Goal: Information Seeking & Learning: Learn about a topic

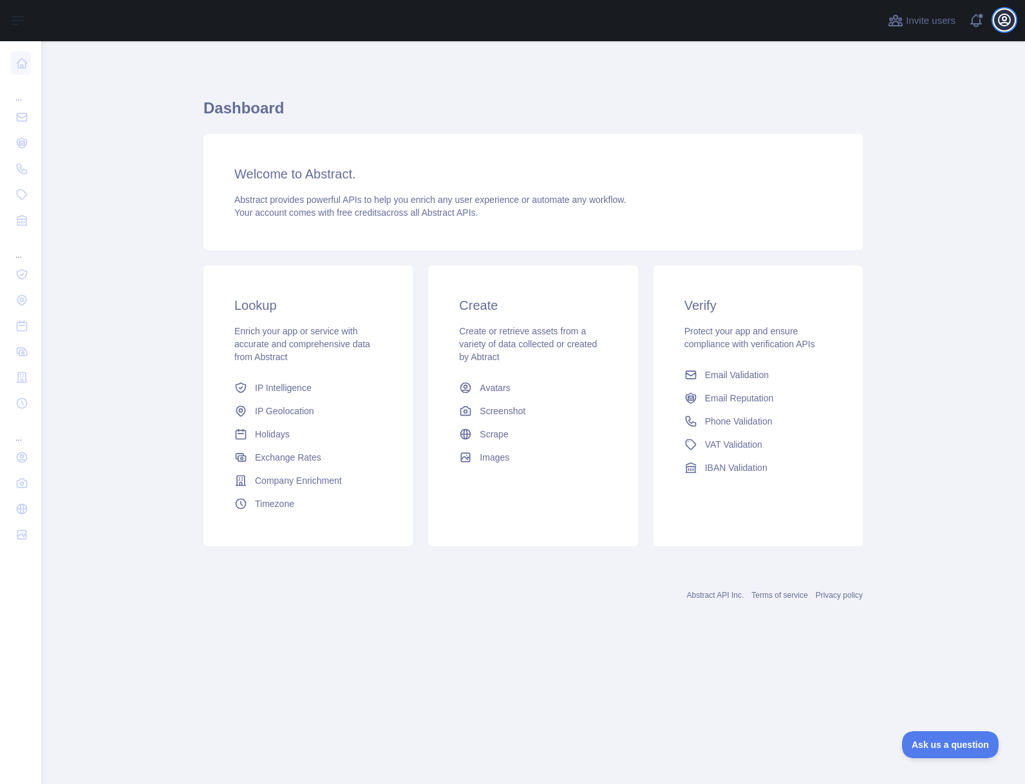
click at [1003, 17] on icon "button" at bounding box center [1004, 19] width 15 height 15
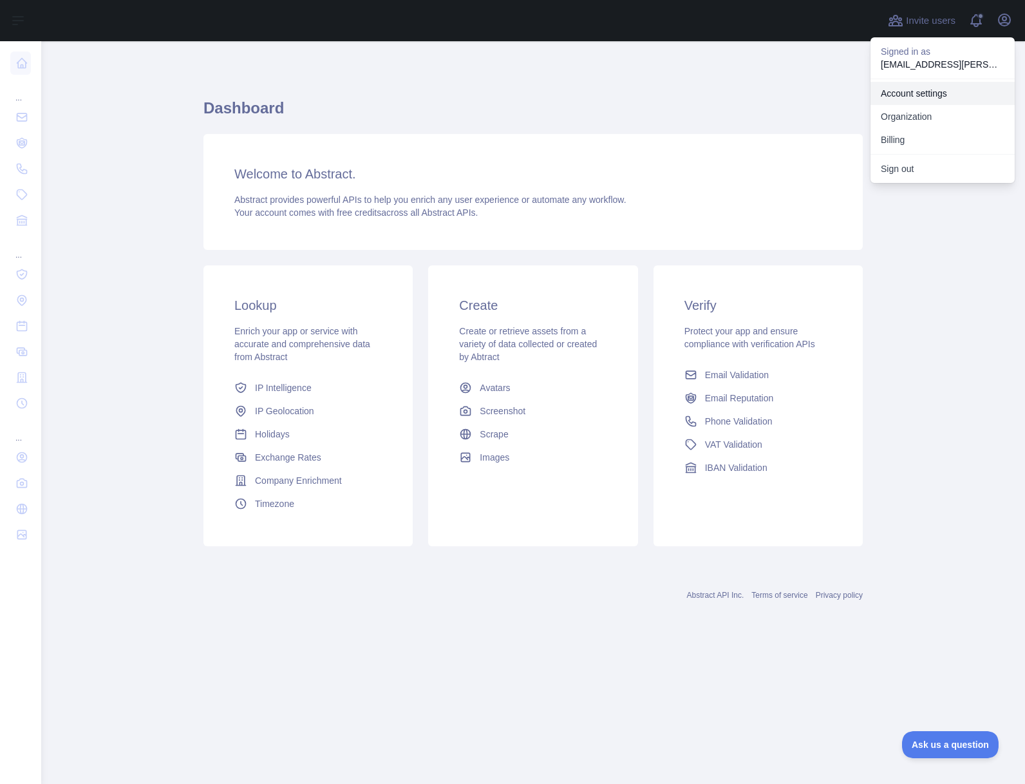
click at [951, 88] on link "Account settings" at bounding box center [943, 93] width 144 height 23
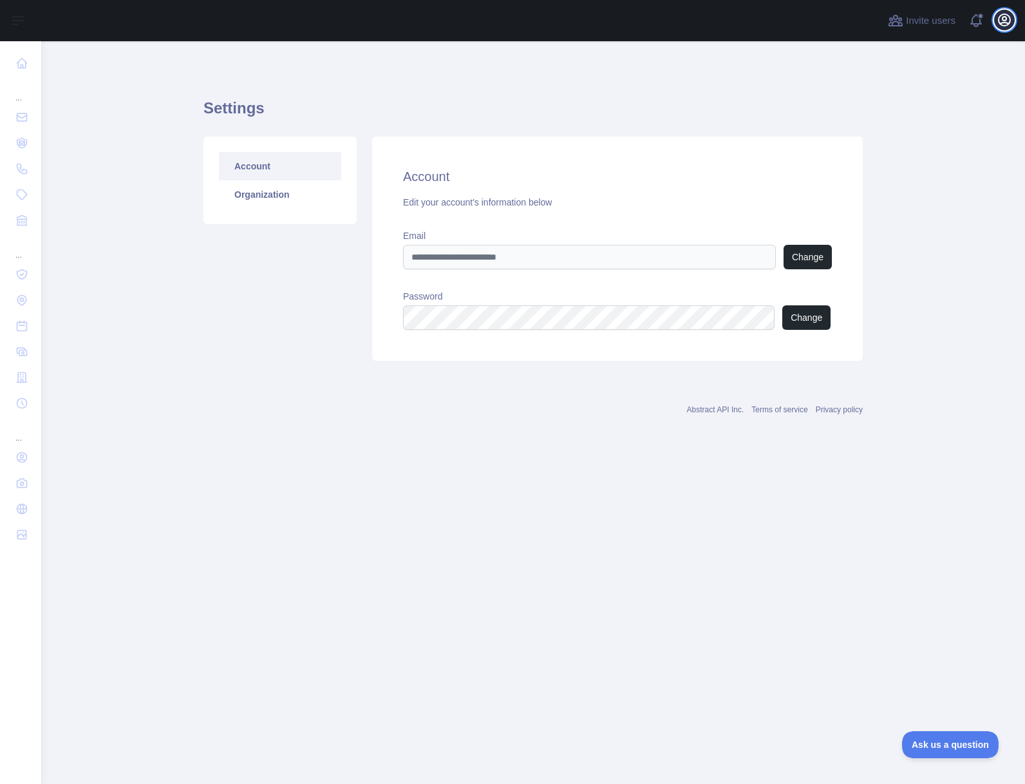
click at [998, 24] on icon "button" at bounding box center [1004, 19] width 15 height 15
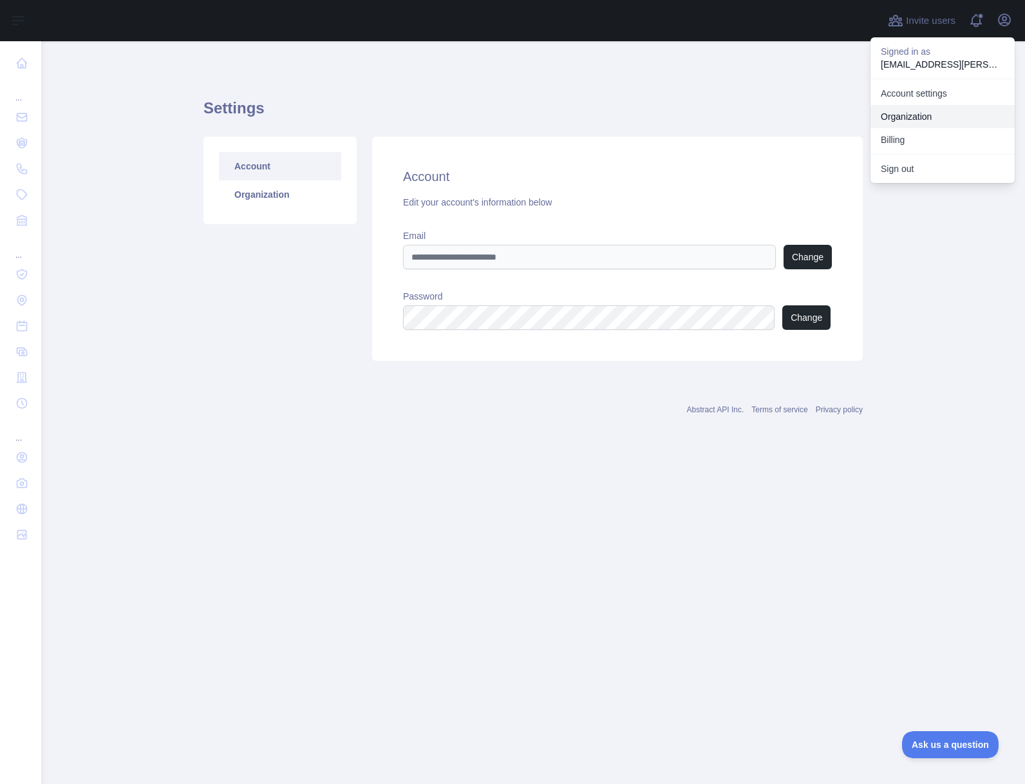
click at [940, 118] on link "Organization" at bounding box center [943, 116] width 144 height 23
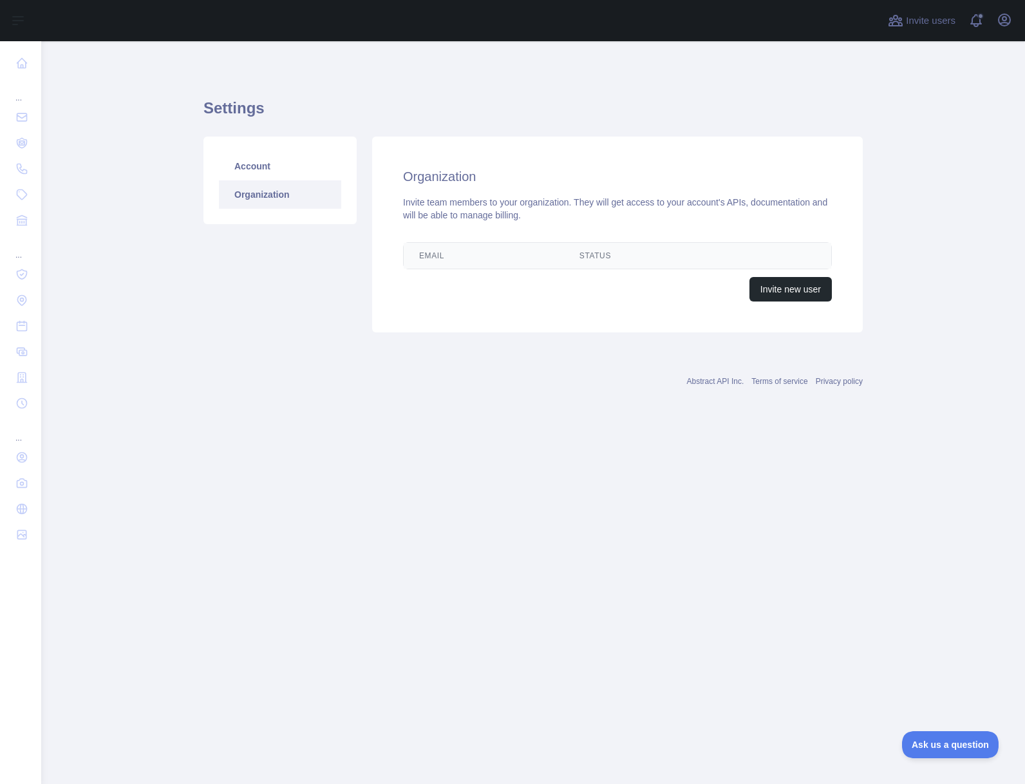
click at [453, 249] on th "Email" at bounding box center [484, 256] width 160 height 26
click at [305, 191] on link "Organization" at bounding box center [280, 194] width 122 height 28
click at [306, 167] on link "Account" at bounding box center [280, 166] width 122 height 28
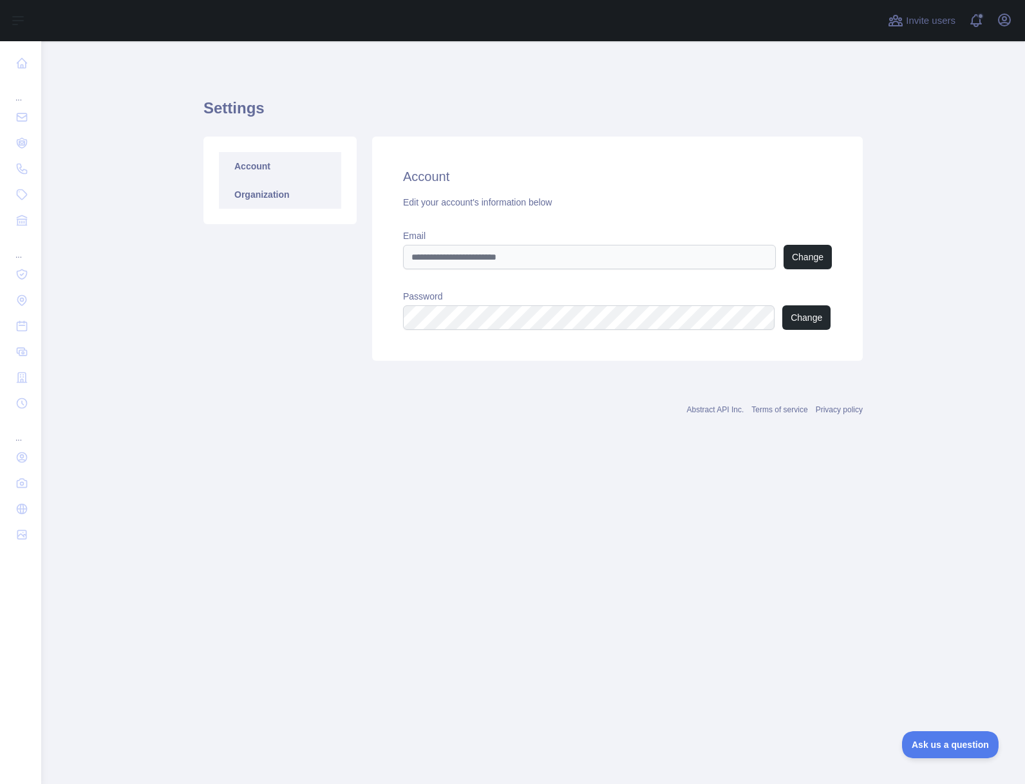
click at [297, 191] on link "Organization" at bounding box center [280, 194] width 122 height 28
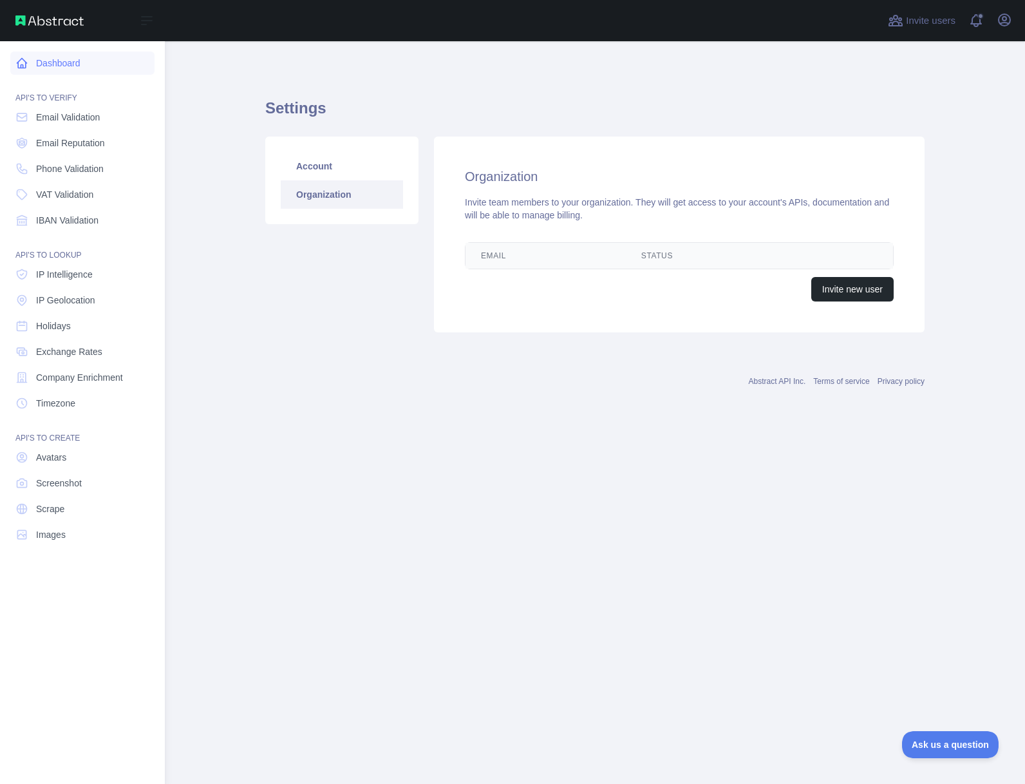
click at [24, 62] on icon at bounding box center [21, 63] width 13 height 13
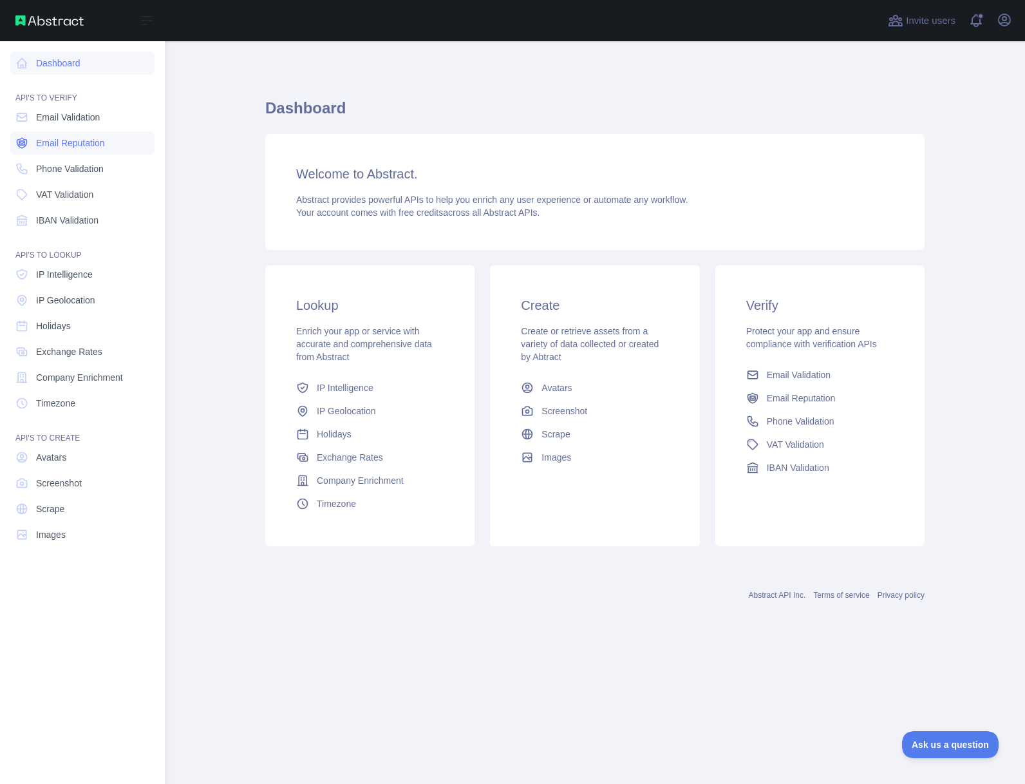
click at [66, 146] on span "Email Reputation" at bounding box center [70, 143] width 69 height 13
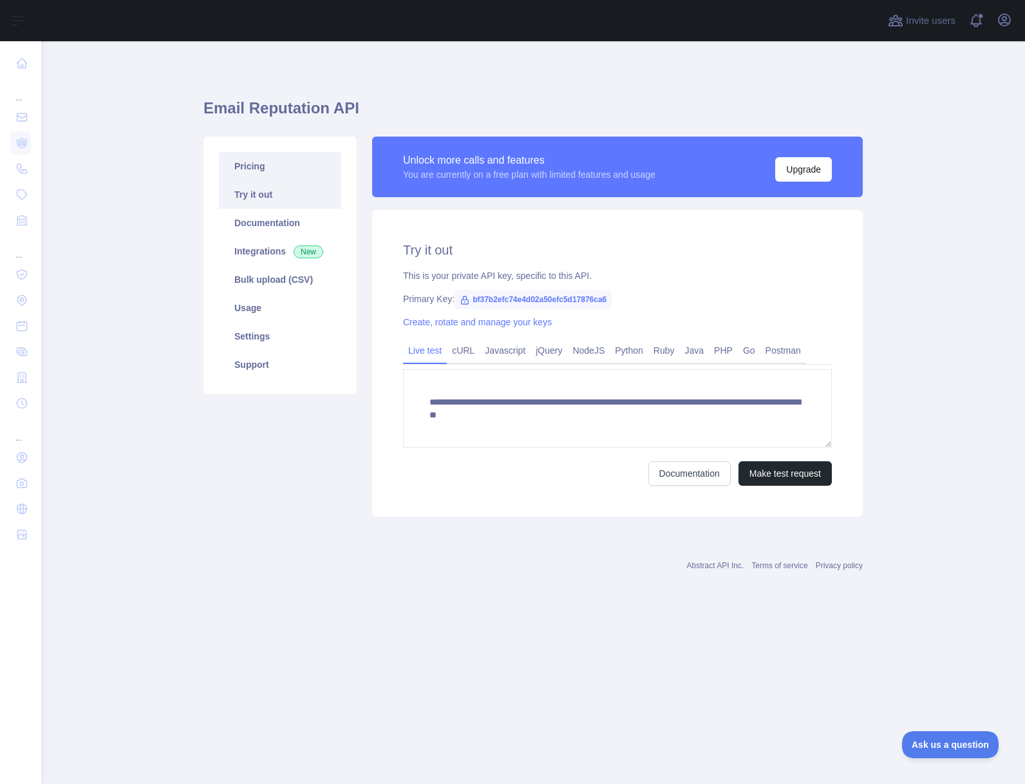
click at [302, 175] on link "Pricing" at bounding box center [280, 166] width 122 height 28
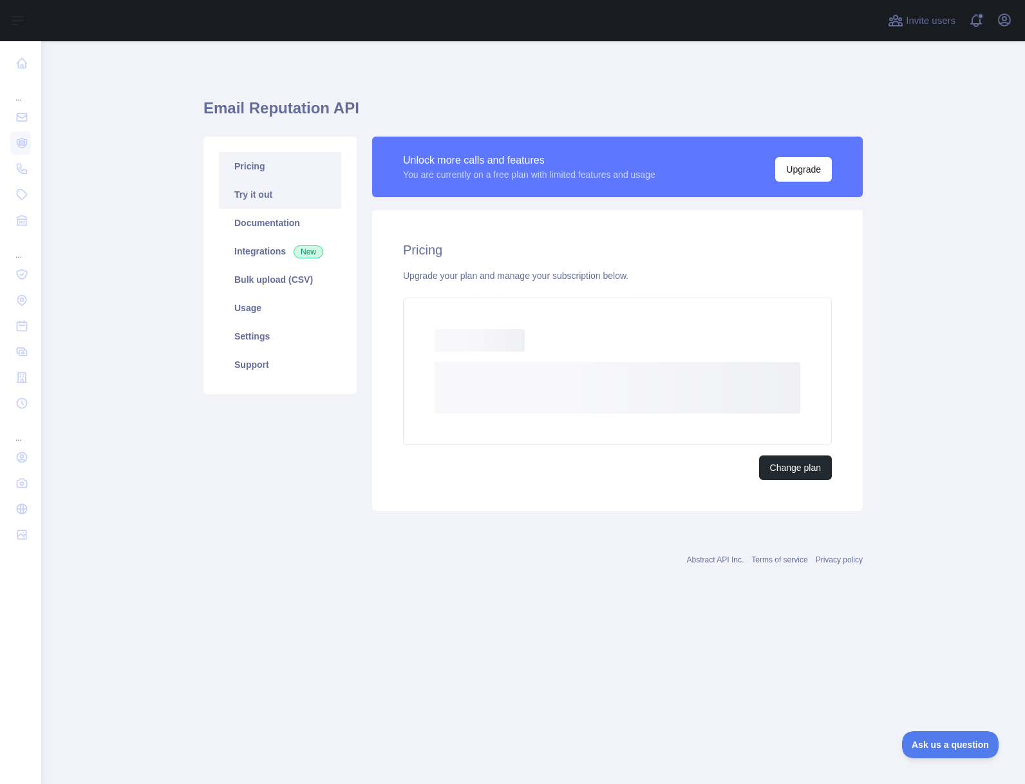
click at [292, 202] on link "Try it out" at bounding box center [280, 194] width 122 height 28
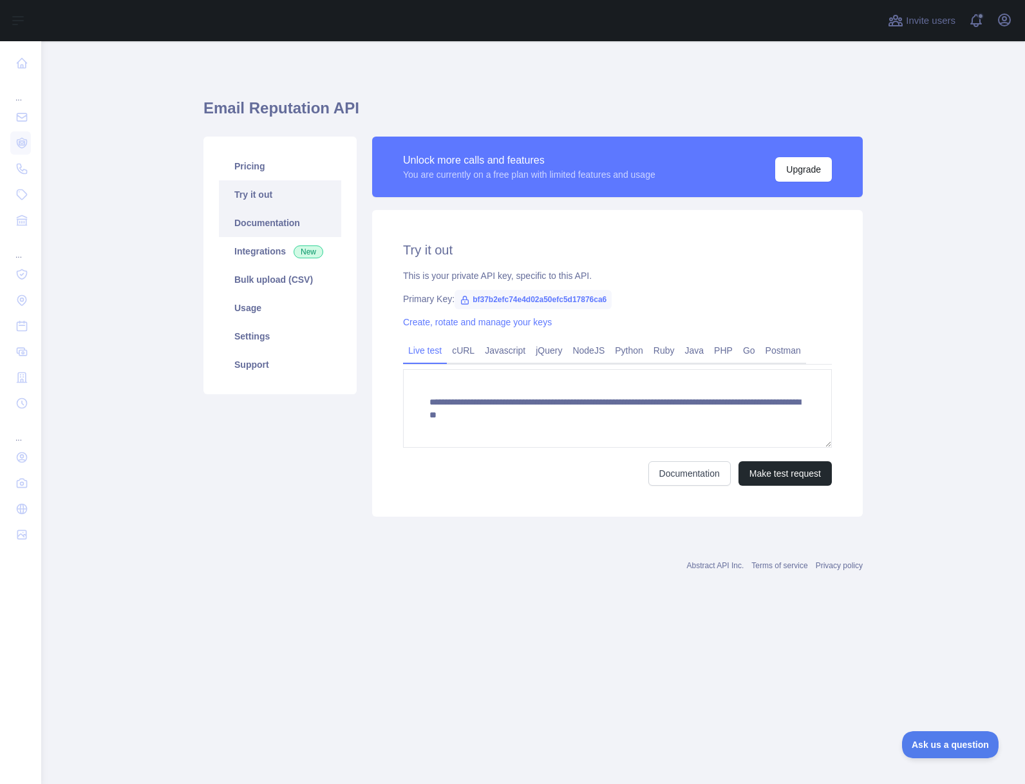
click at [283, 233] on link "Documentation" at bounding box center [280, 223] width 122 height 28
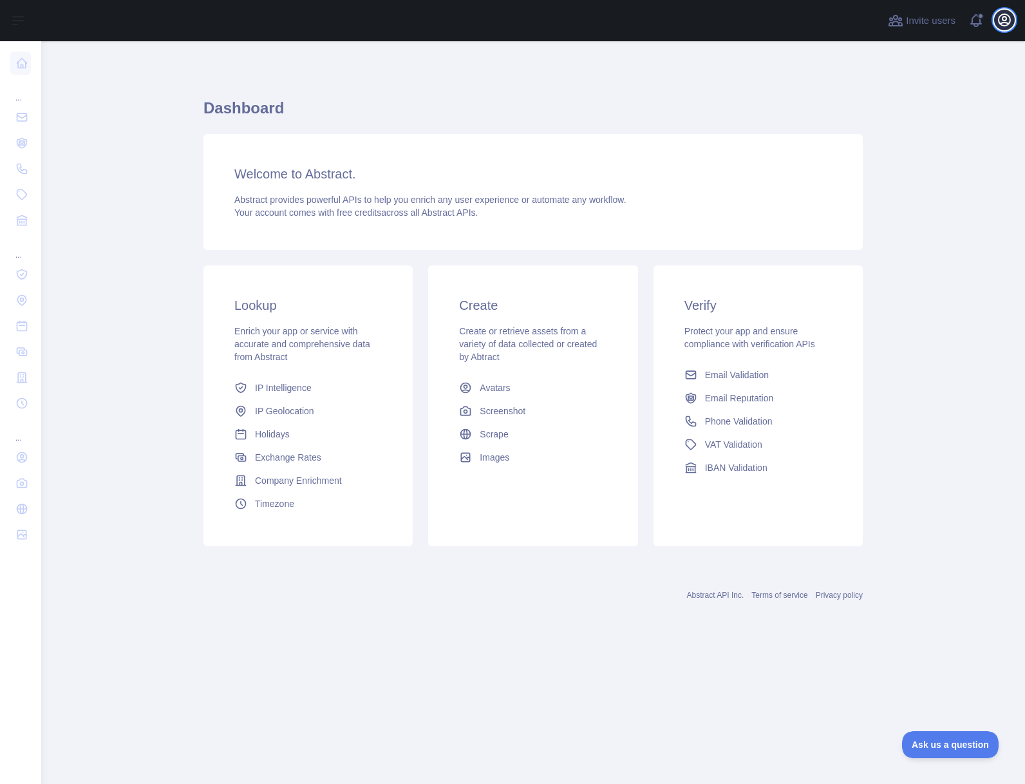
click at [1004, 20] on icon "button" at bounding box center [1005, 20] width 12 height 12
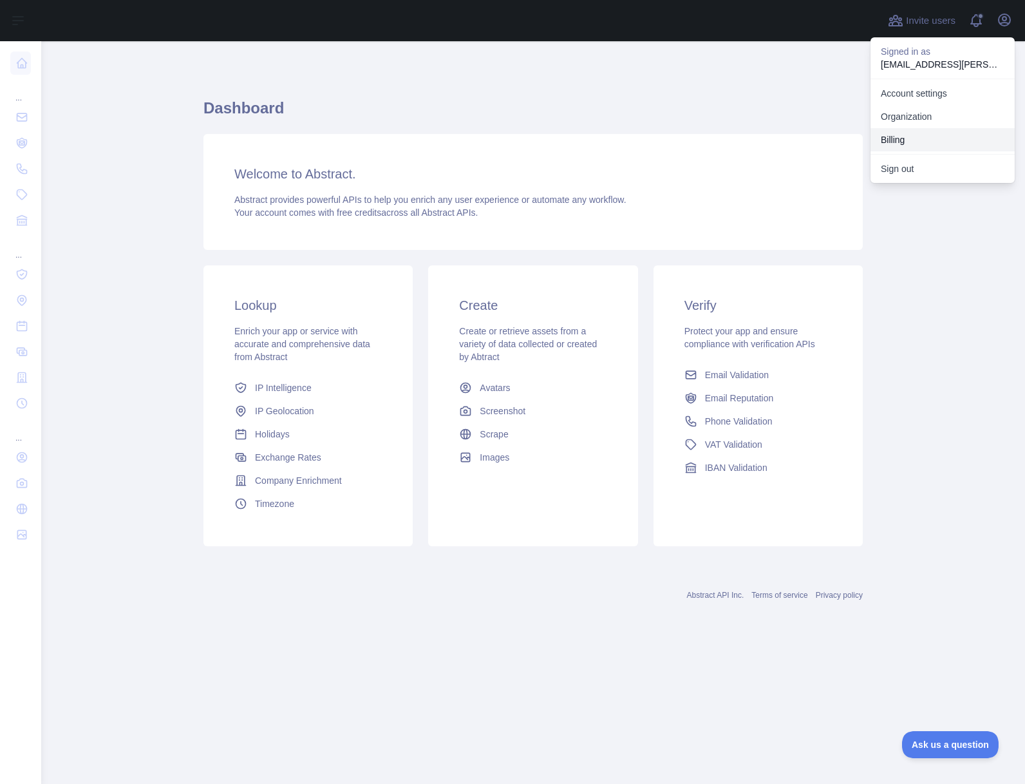
click at [932, 135] on button "Billing" at bounding box center [943, 139] width 144 height 23
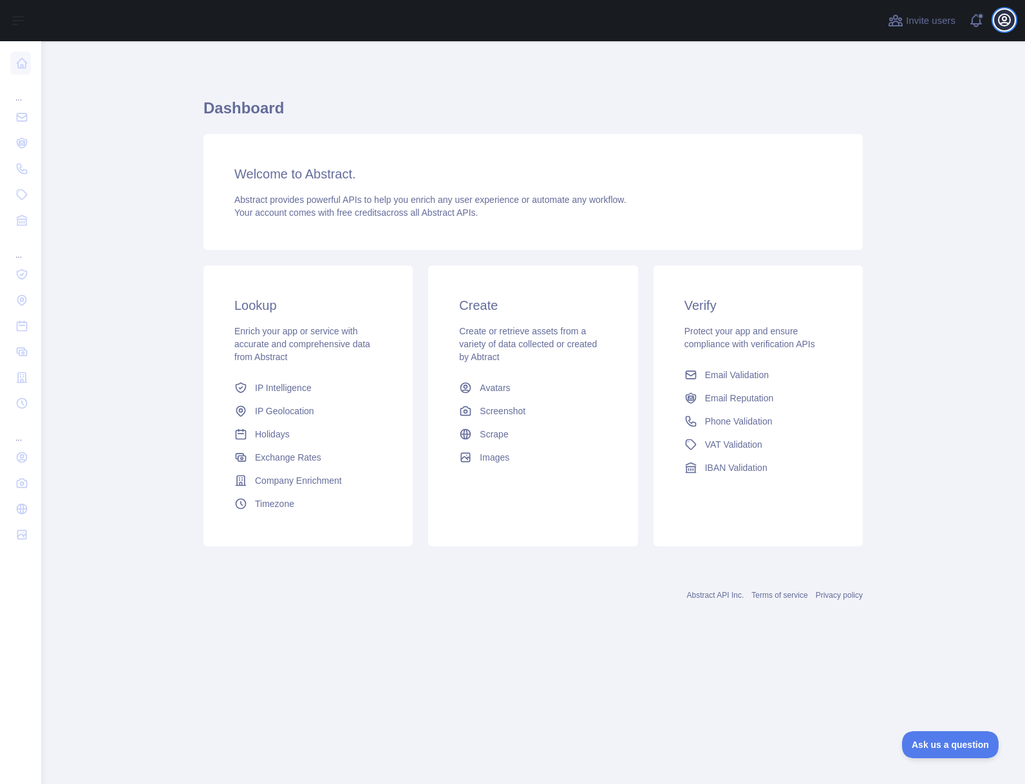
click at [1002, 17] on icon "button" at bounding box center [1004, 19] width 15 height 15
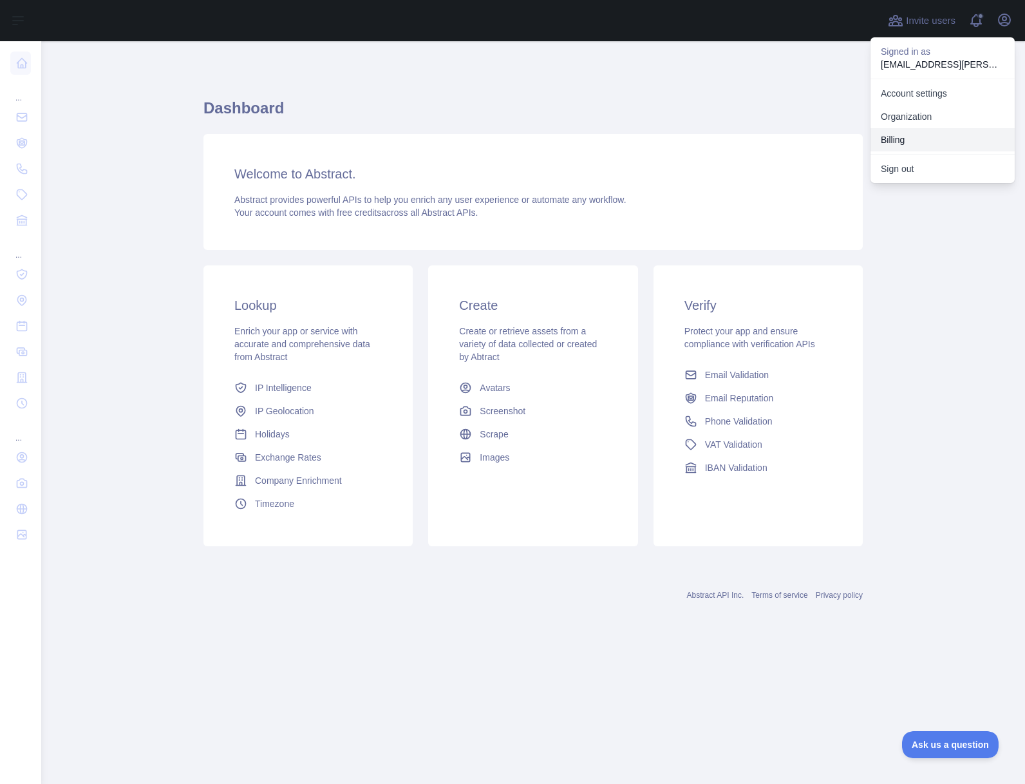
click at [934, 129] on button "Billing" at bounding box center [943, 139] width 144 height 23
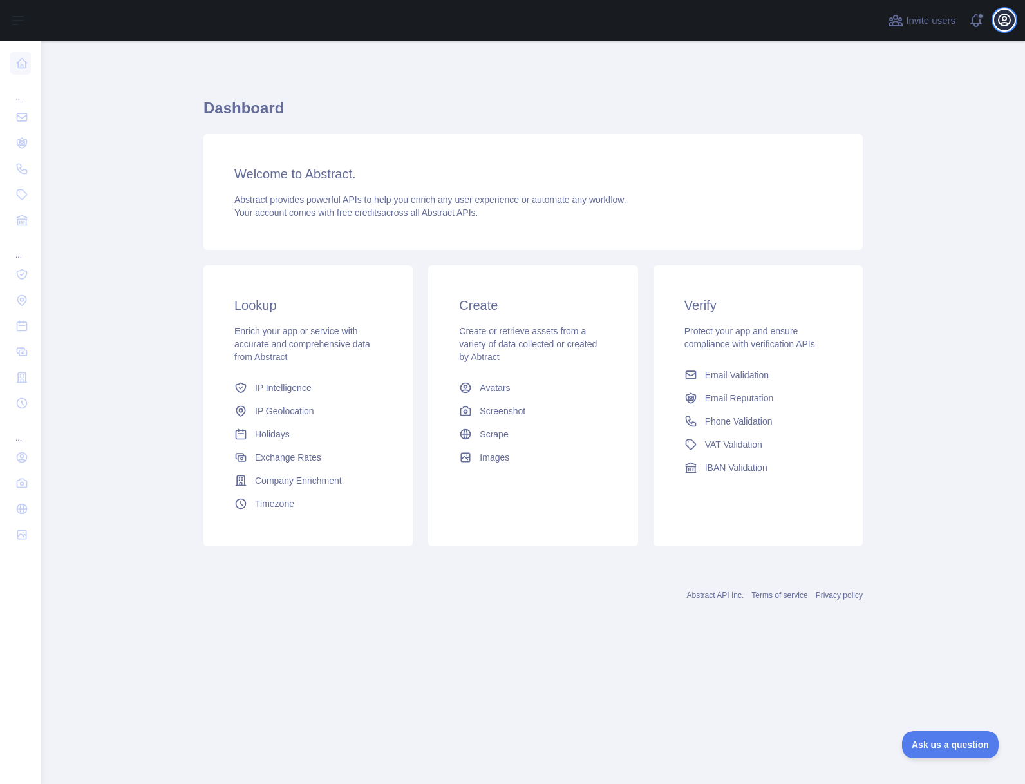
click at [1004, 18] on icon "button" at bounding box center [1004, 19] width 15 height 15
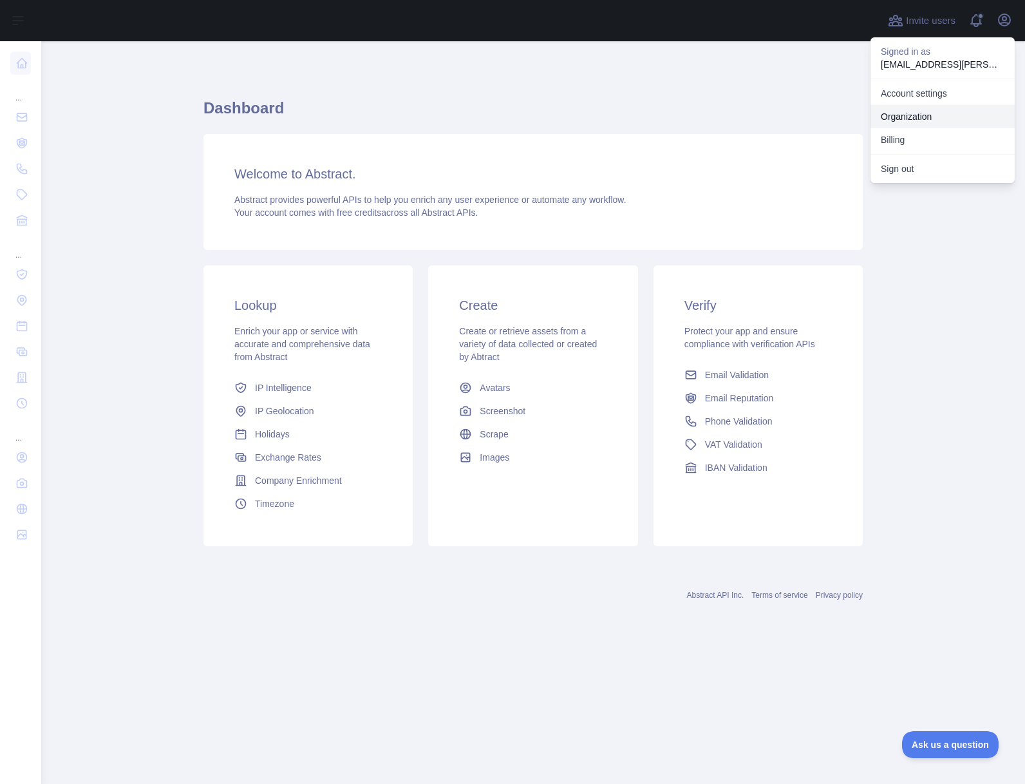
click at [936, 111] on link "Organization" at bounding box center [943, 116] width 144 height 23
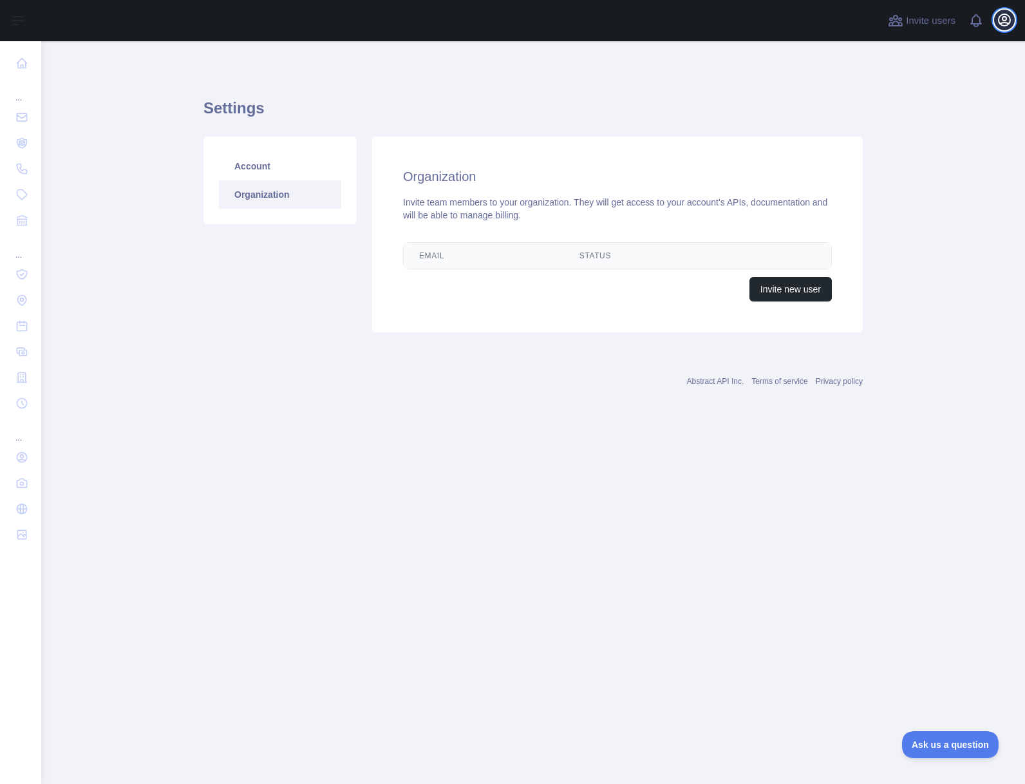
click at [1004, 25] on icon "button" at bounding box center [1005, 20] width 12 height 12
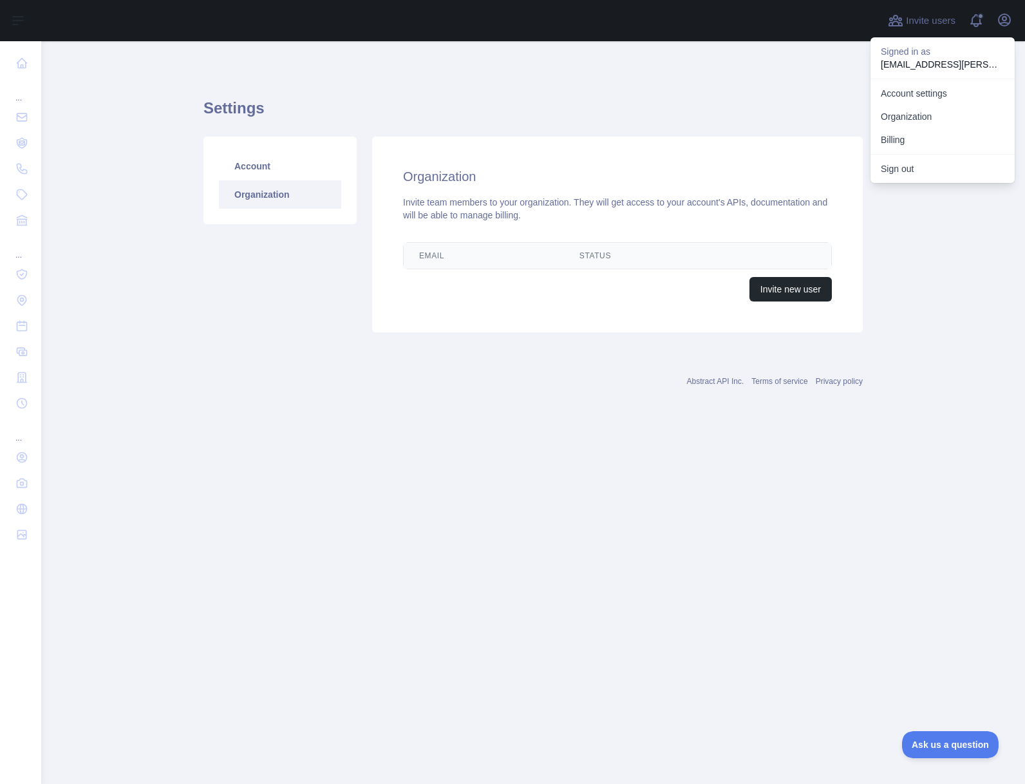
click at [973, 55] on p "Signed in as" at bounding box center [943, 51] width 124 height 13
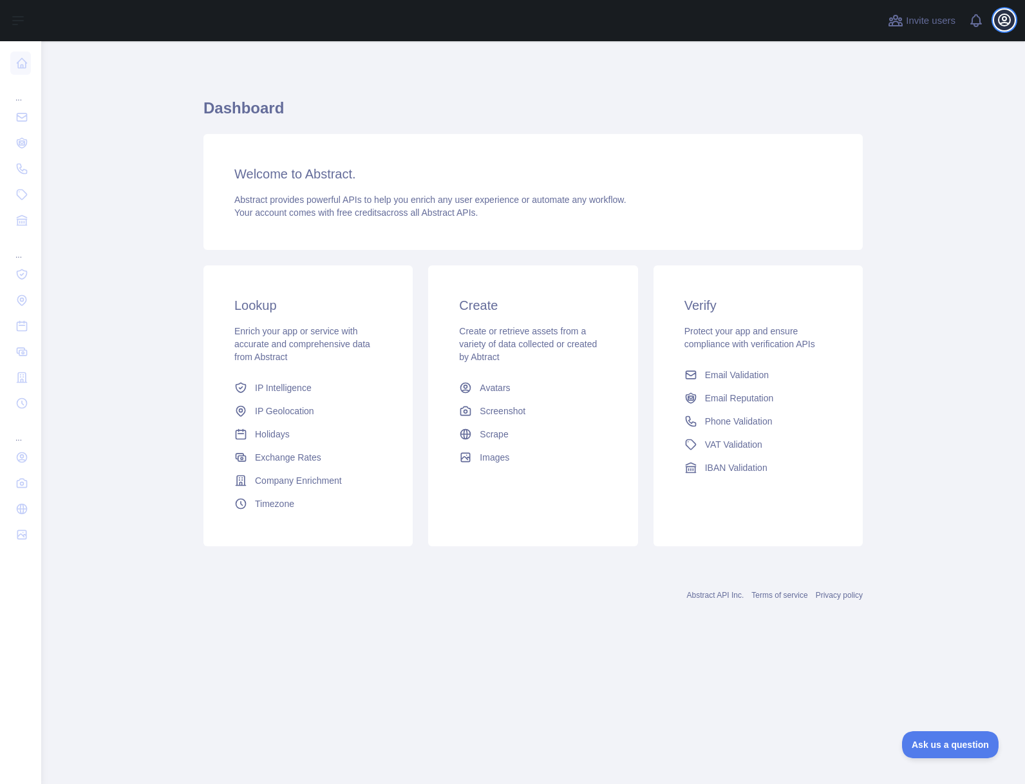
click at [1008, 19] on icon "button" at bounding box center [1004, 19] width 15 height 15
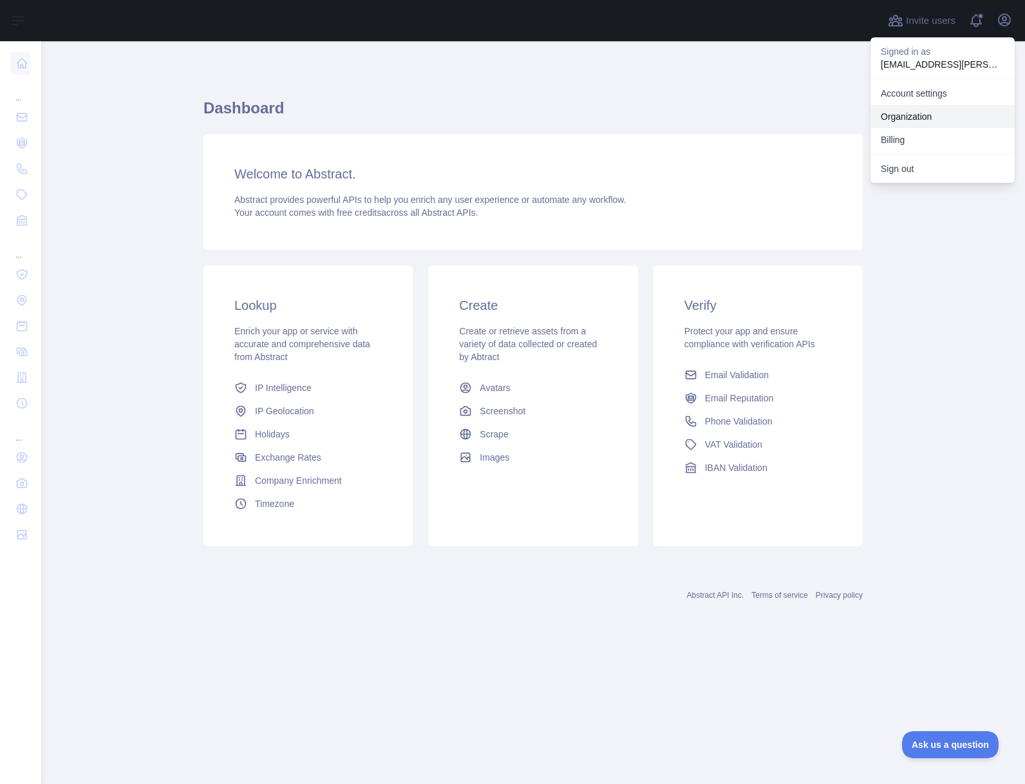
click at [915, 117] on link "Organization" at bounding box center [943, 116] width 144 height 23
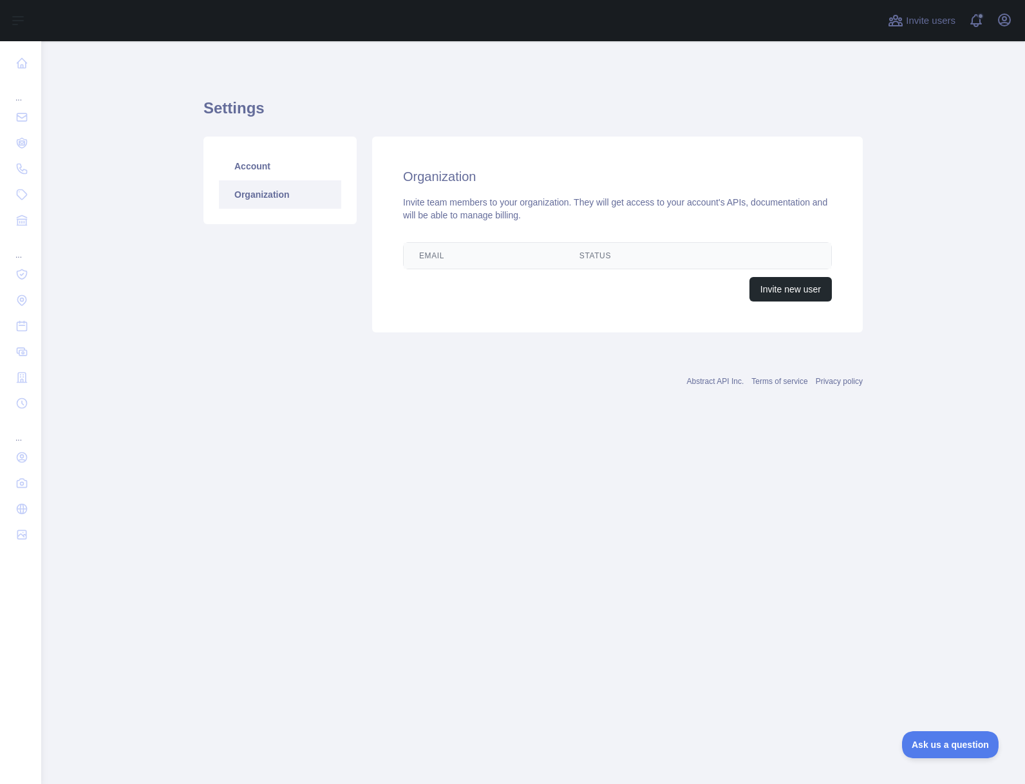
click at [1015, 28] on div "Invite users View notifications Open user menu" at bounding box center [533, 20] width 984 height 41
click at [1007, 23] on icon "button" at bounding box center [1004, 19] width 15 height 15
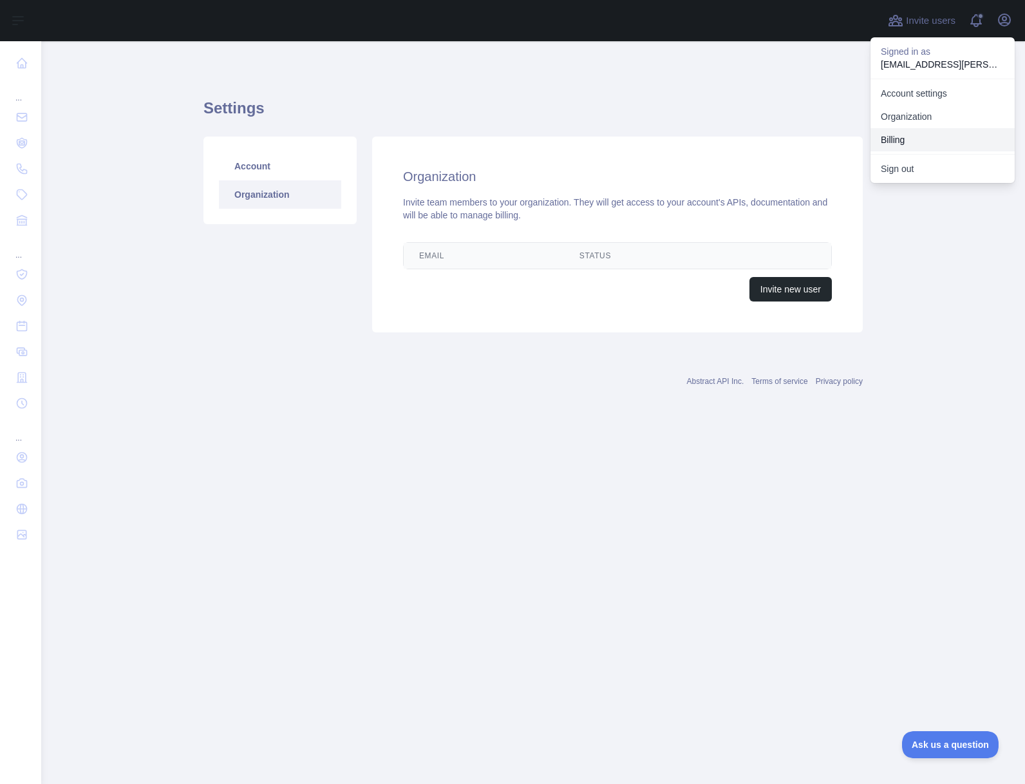
click at [957, 135] on button "Billing" at bounding box center [943, 139] width 144 height 23
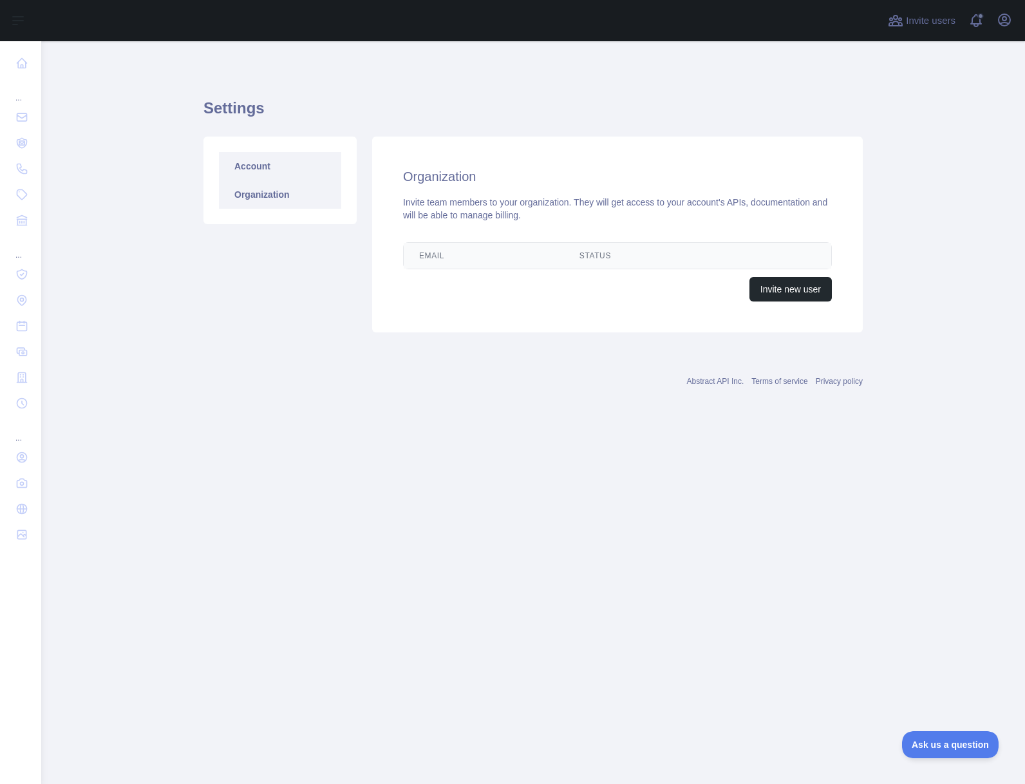
click at [267, 167] on link "Account" at bounding box center [280, 166] width 122 height 28
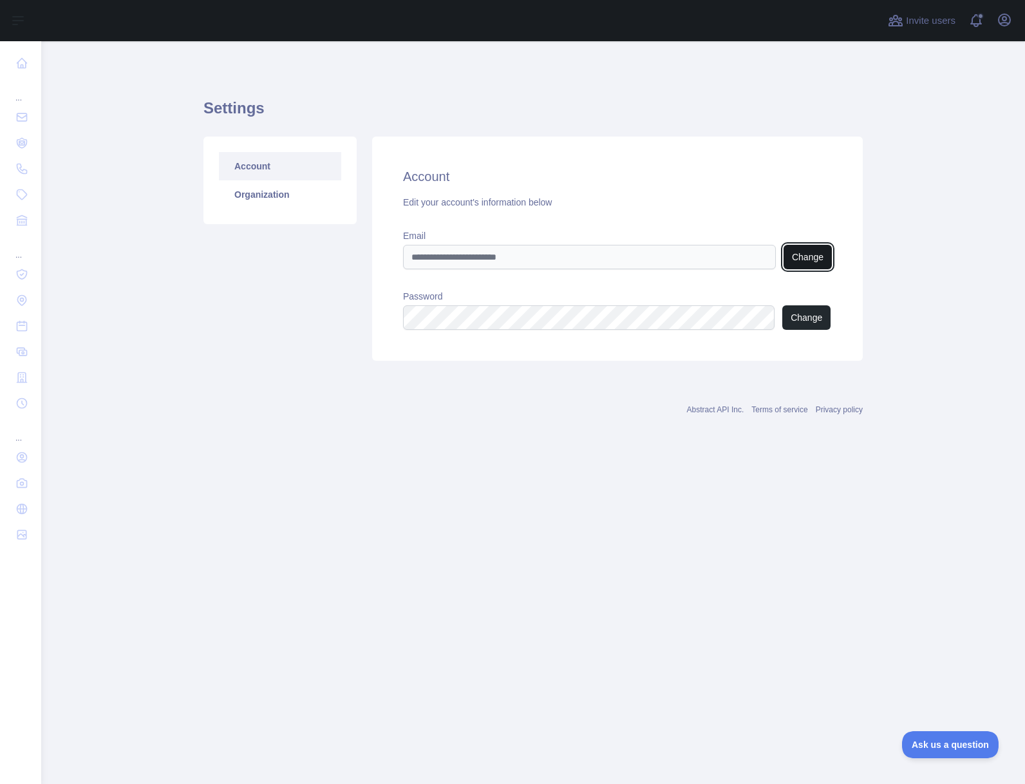
click at [805, 252] on button "Change" at bounding box center [808, 257] width 48 height 24
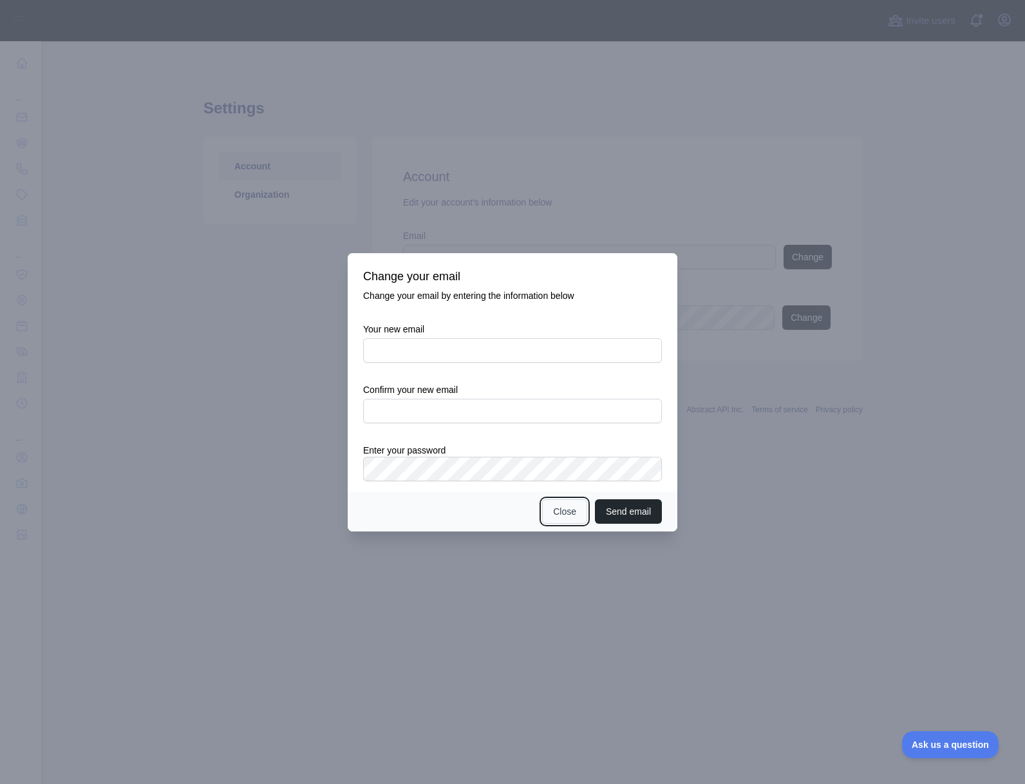
click at [574, 515] on button "Close" at bounding box center [564, 511] width 45 height 24
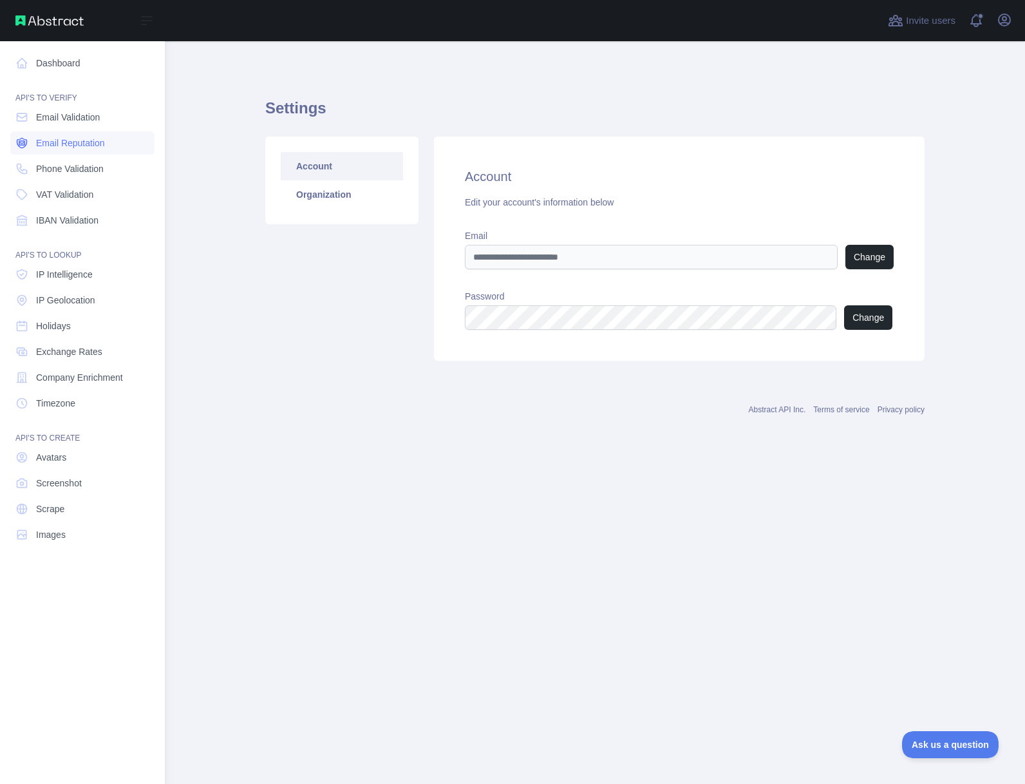
click at [69, 134] on link "Email Reputation" at bounding box center [82, 142] width 144 height 23
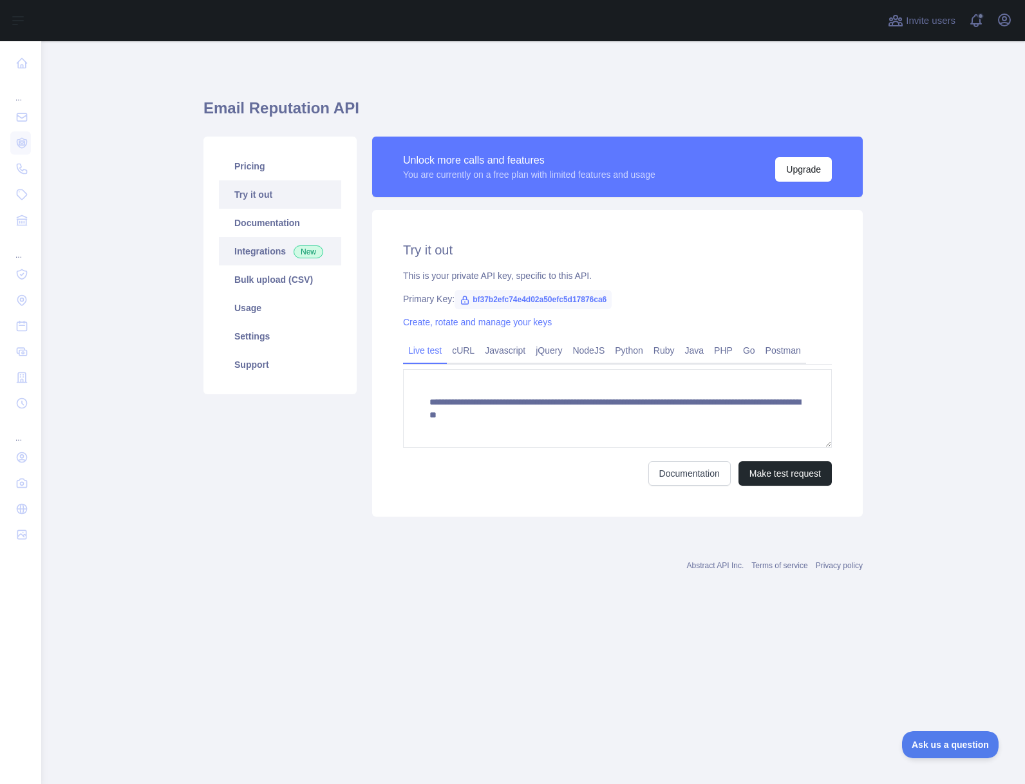
click at [274, 243] on link "Integrations New" at bounding box center [280, 251] width 122 height 28
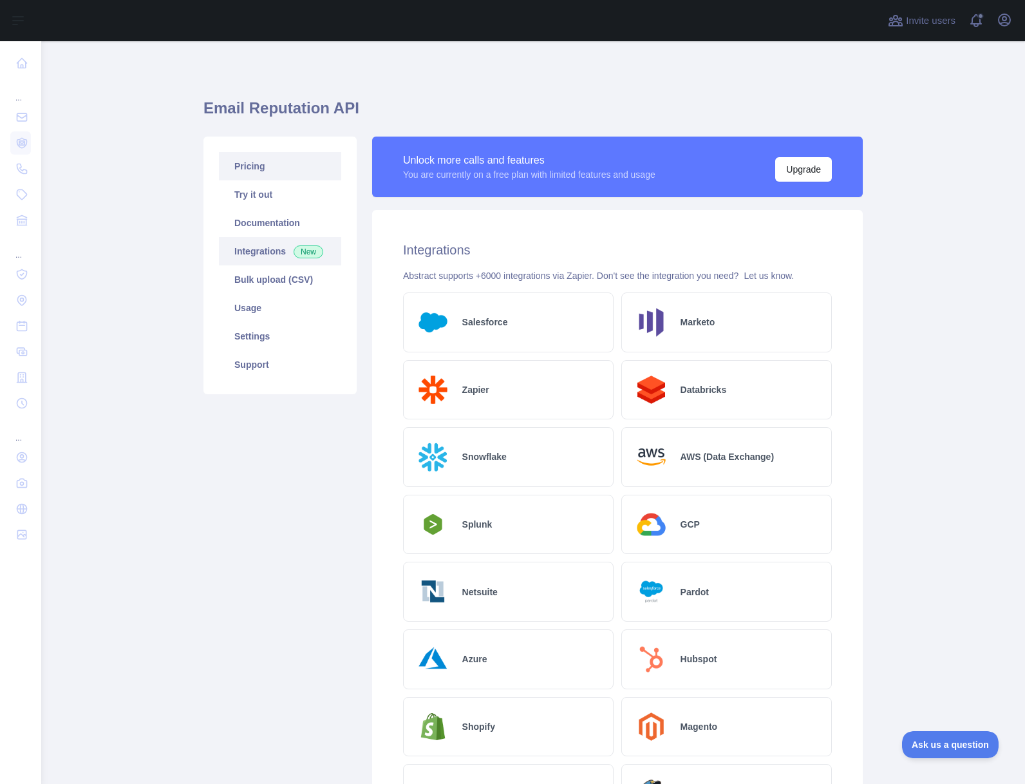
click at [272, 164] on link "Pricing" at bounding box center [280, 166] width 122 height 28
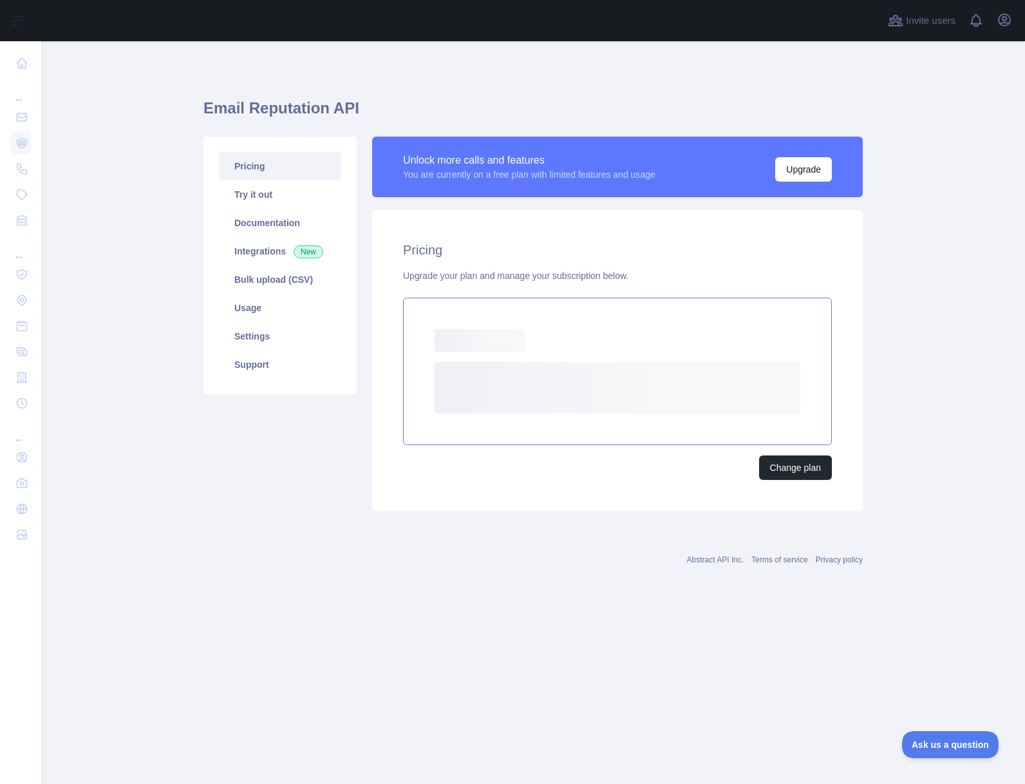
click at [501, 330] on rect at bounding box center [480, 340] width 90 height 23
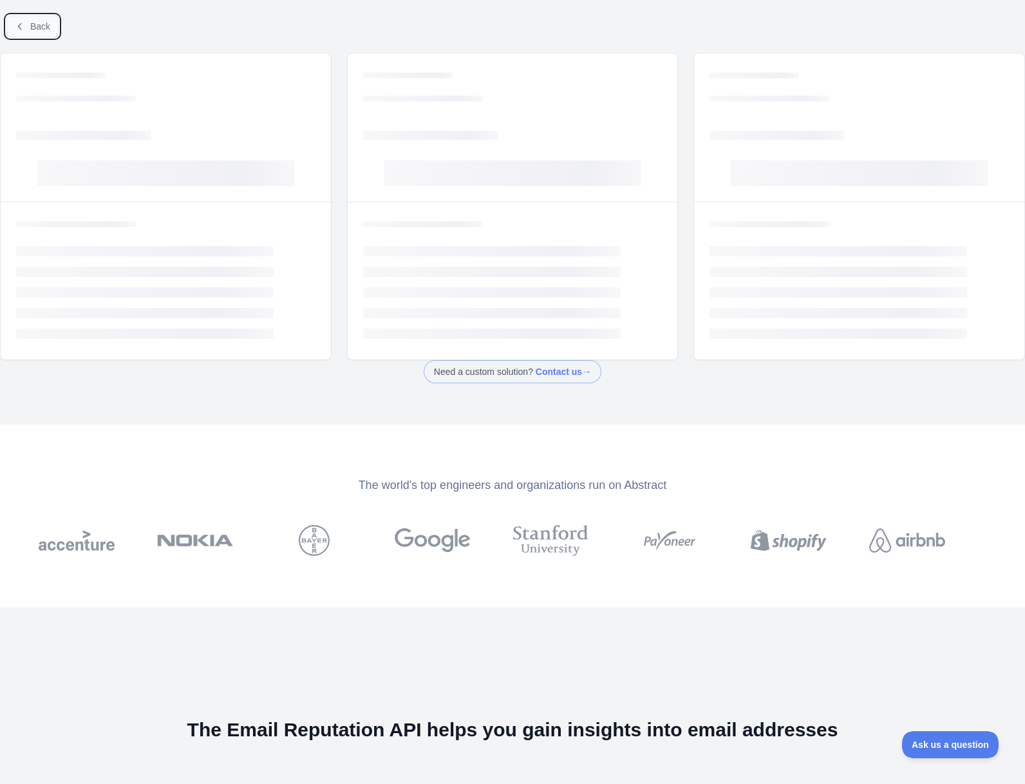
click at [49, 30] on span "Back" at bounding box center [40, 26] width 20 height 10
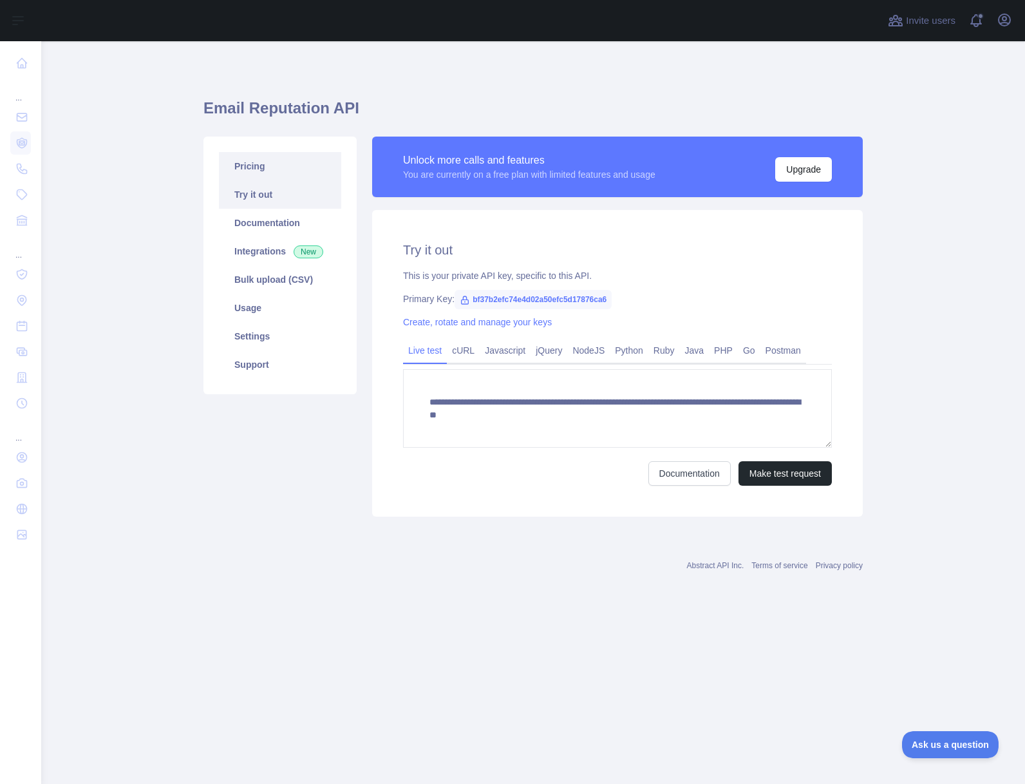
click at [252, 165] on link "Pricing" at bounding box center [280, 166] width 122 height 28
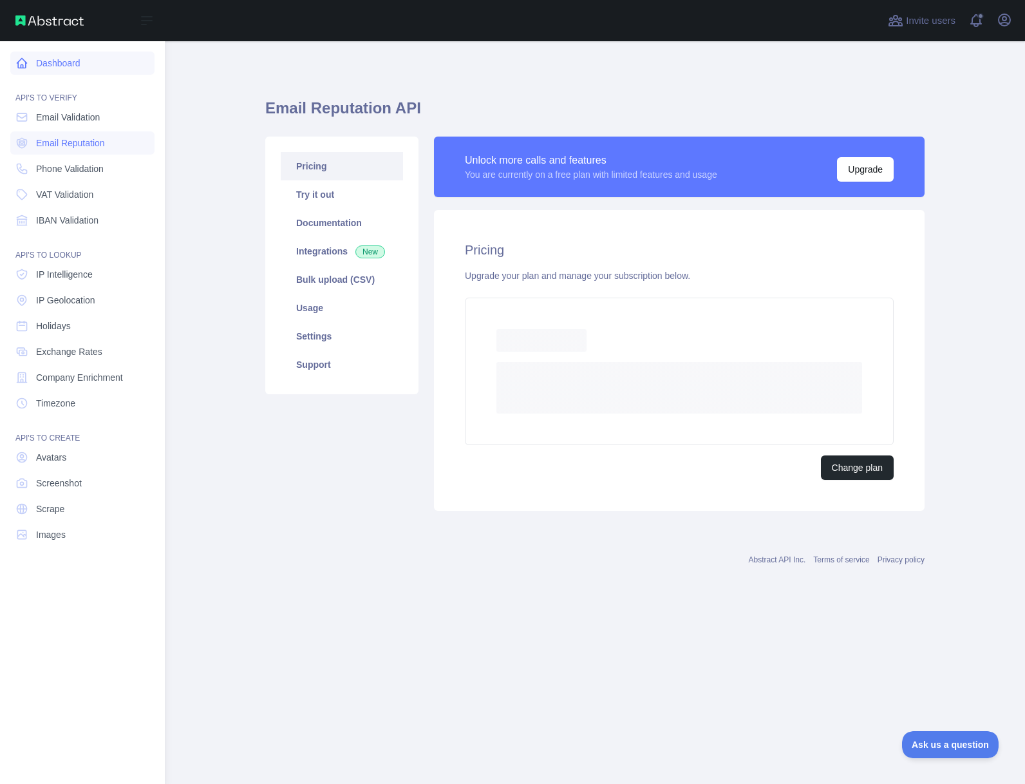
click at [50, 67] on link "Dashboard" at bounding box center [82, 63] width 144 height 23
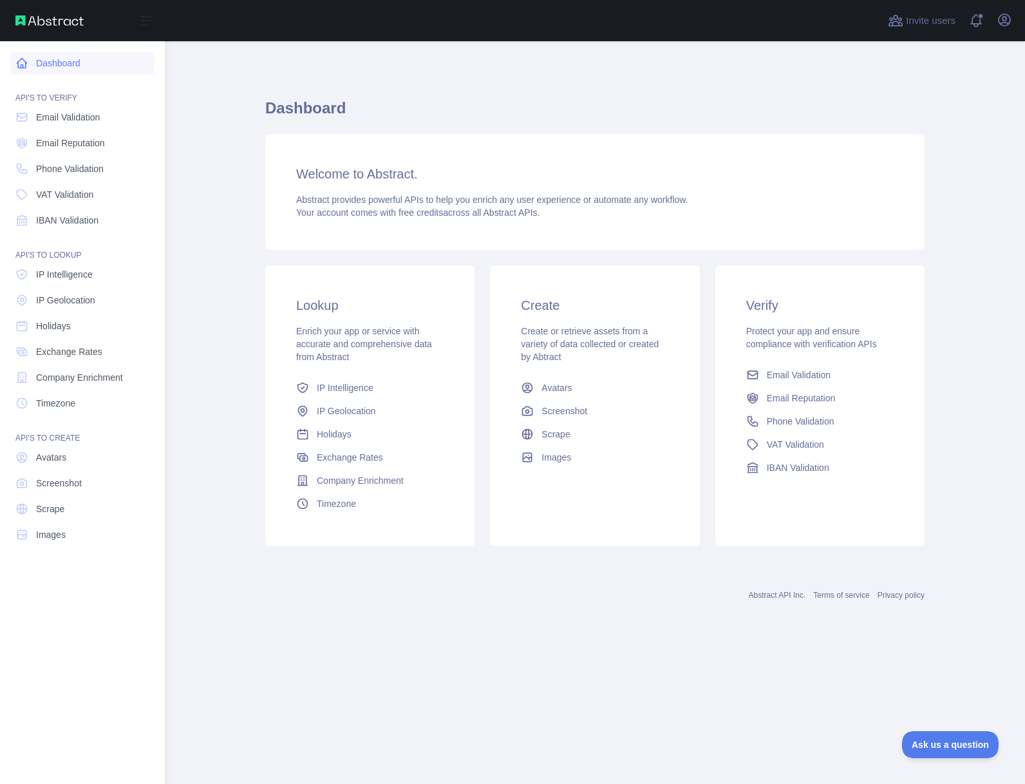
click at [55, 62] on link "Dashboard" at bounding box center [82, 63] width 144 height 23
click at [68, 297] on span "IP Geolocation" at bounding box center [65, 300] width 59 height 13
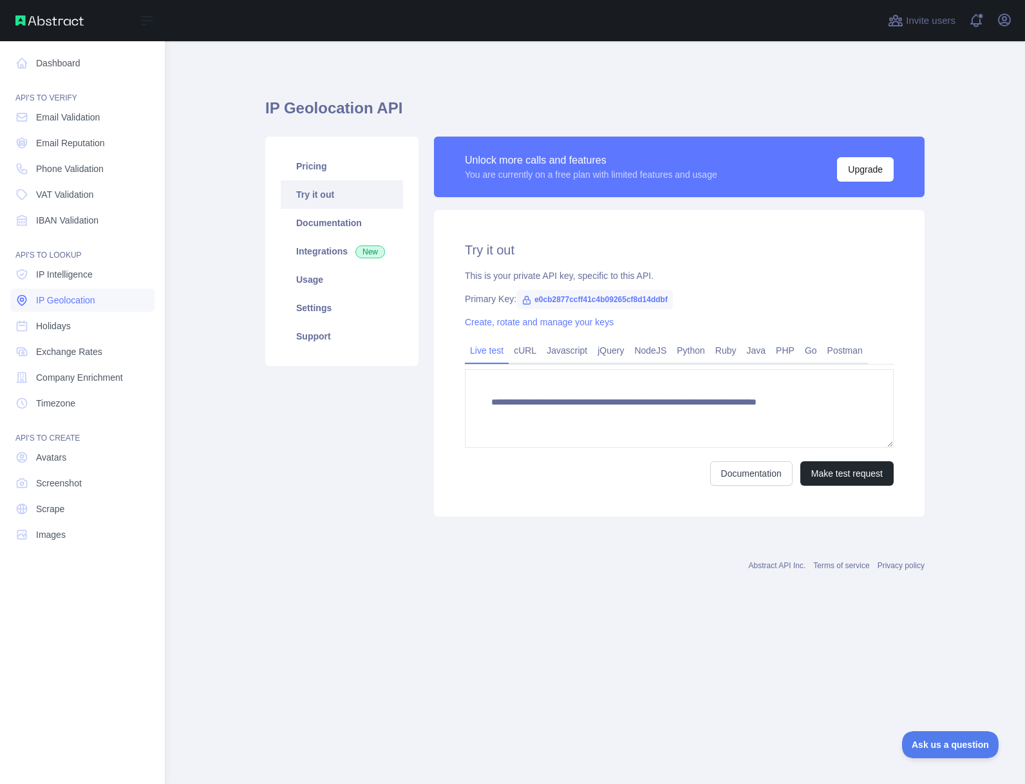
type textarea "**********"
click at [75, 269] on span "IP Intelligence" at bounding box center [64, 274] width 57 height 13
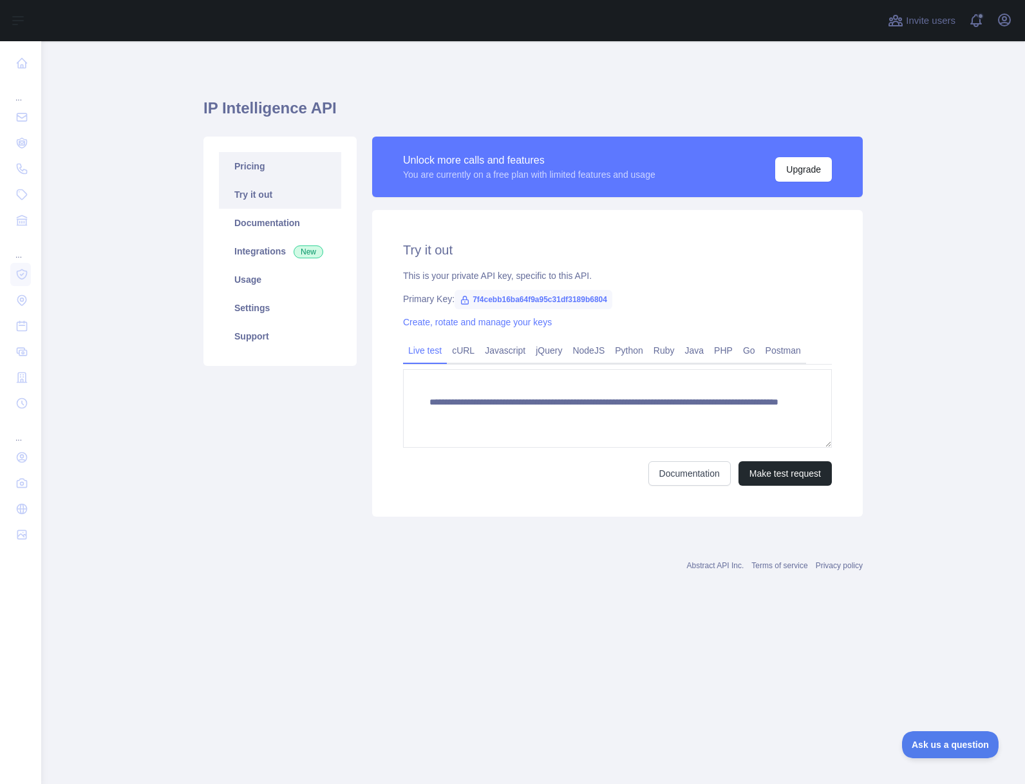
click at [273, 163] on link "Pricing" at bounding box center [280, 166] width 122 height 28
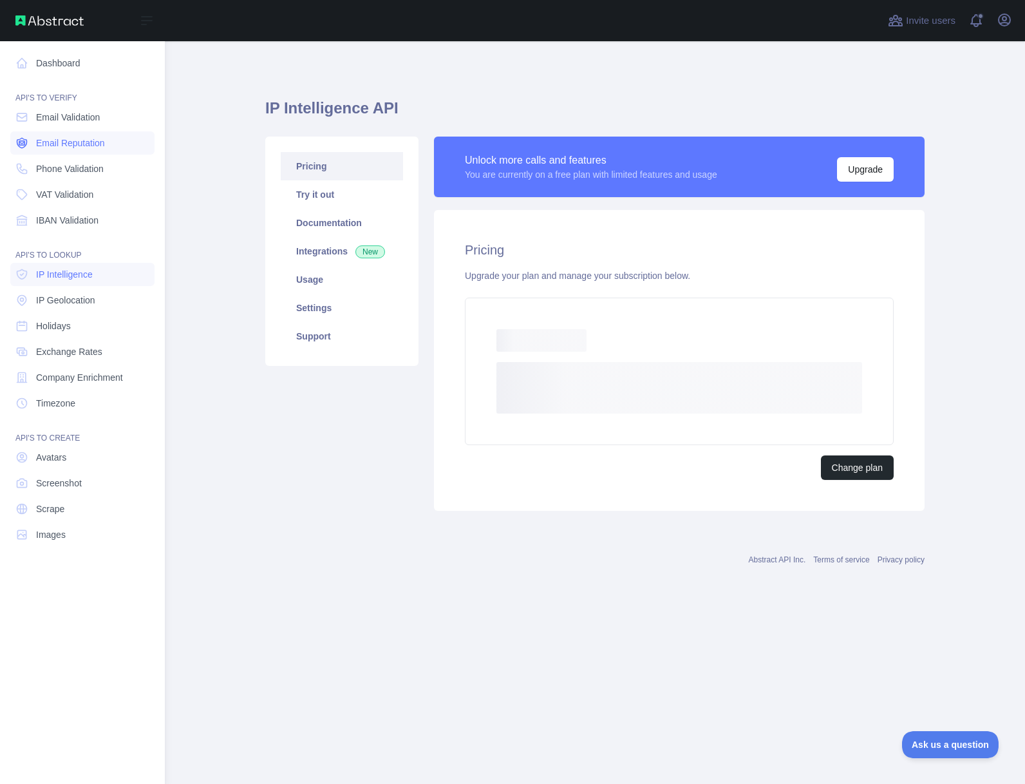
click at [64, 144] on span "Email Reputation" at bounding box center [70, 143] width 69 height 13
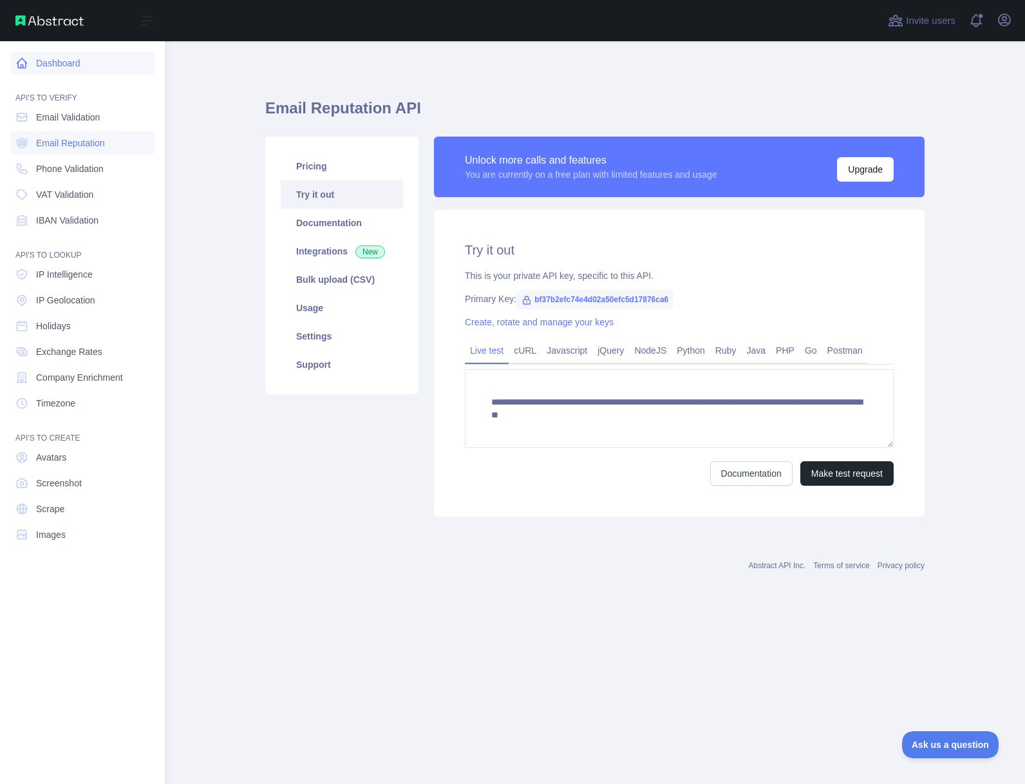
click at [66, 58] on link "Dashboard" at bounding box center [82, 63] width 144 height 23
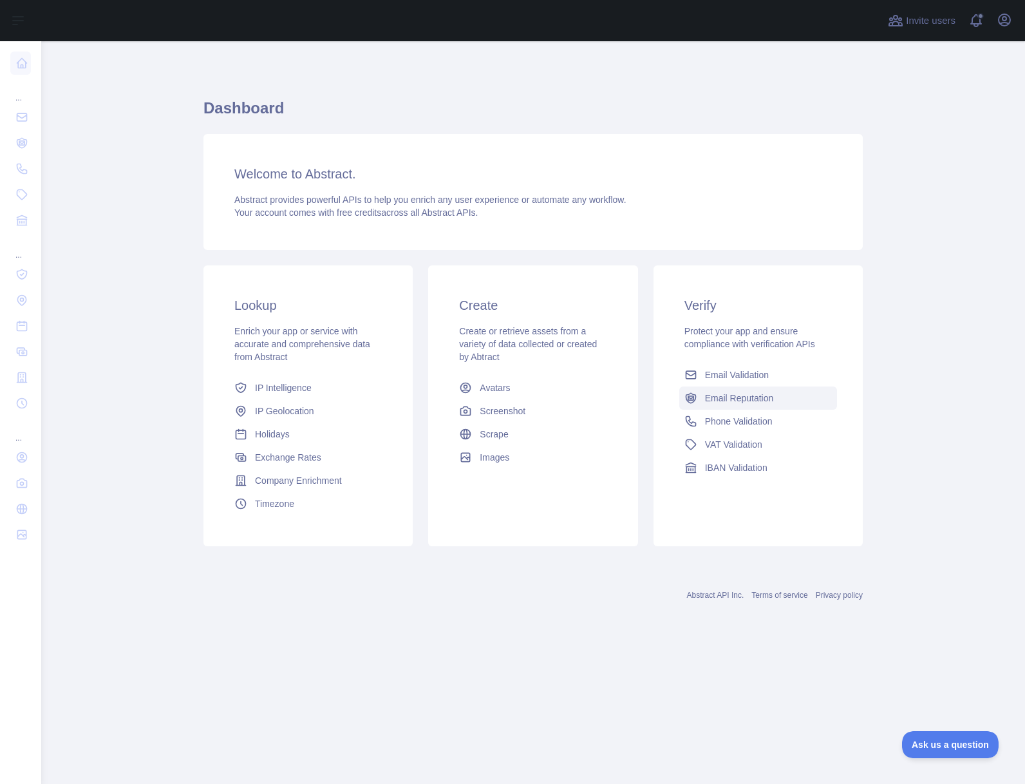
click at [759, 403] on span "Email Reputation" at bounding box center [739, 398] width 69 height 13
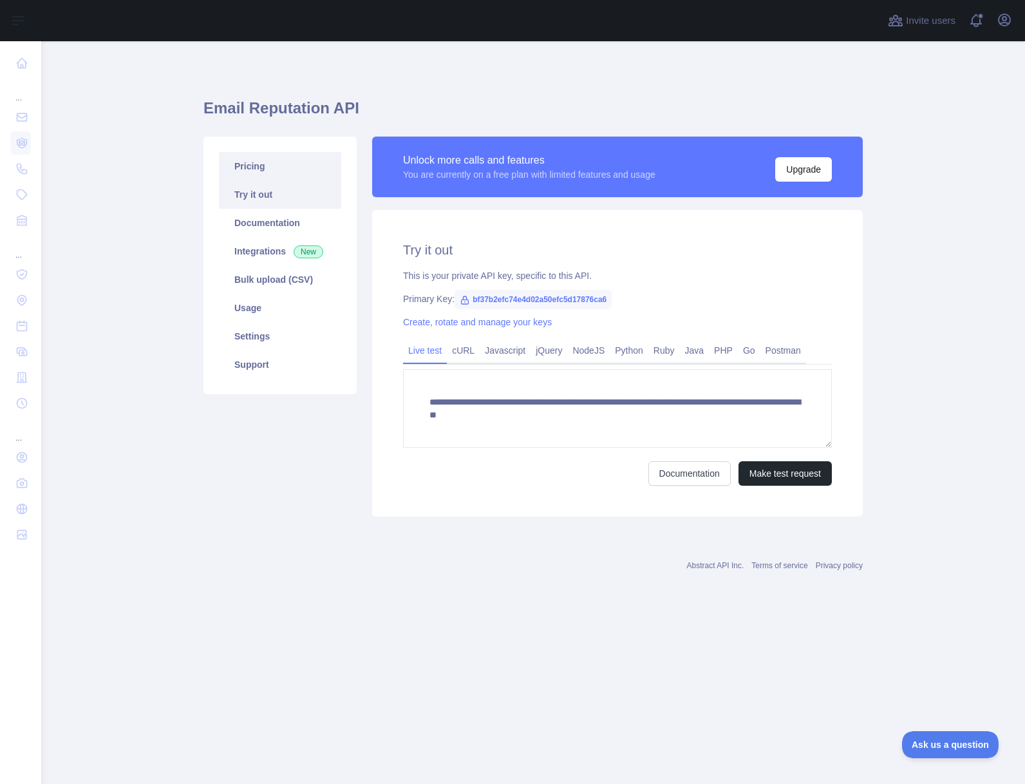
click at [233, 167] on link "Pricing" at bounding box center [280, 166] width 122 height 28
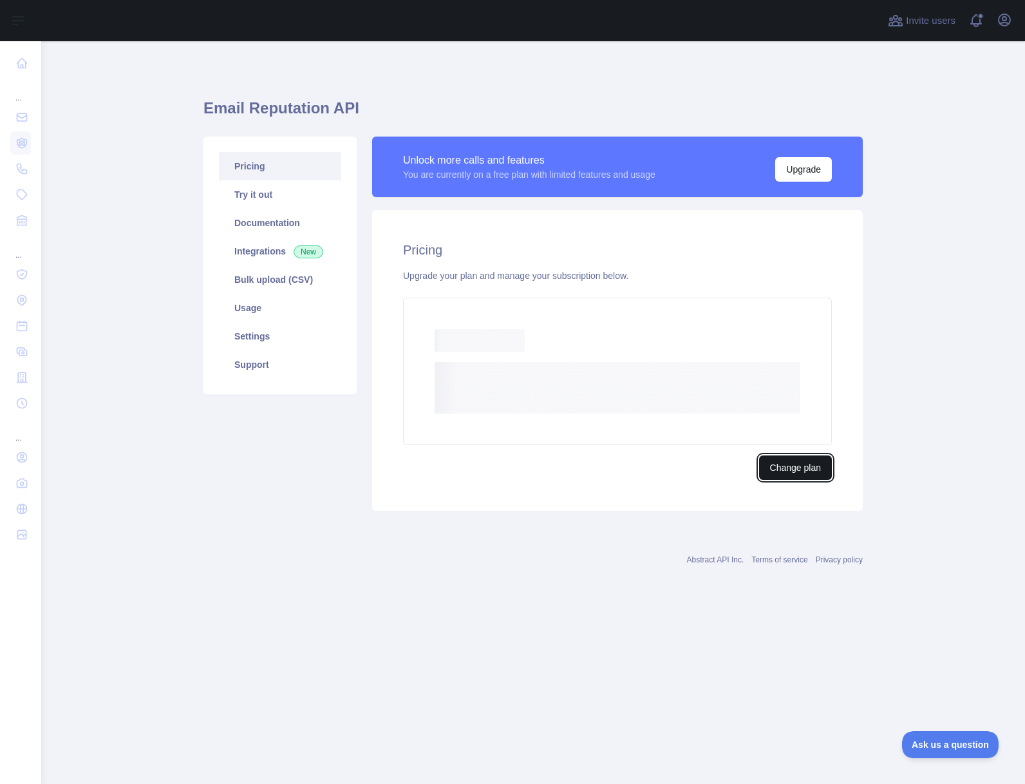
click at [800, 475] on button "Change plan" at bounding box center [795, 467] width 73 height 24
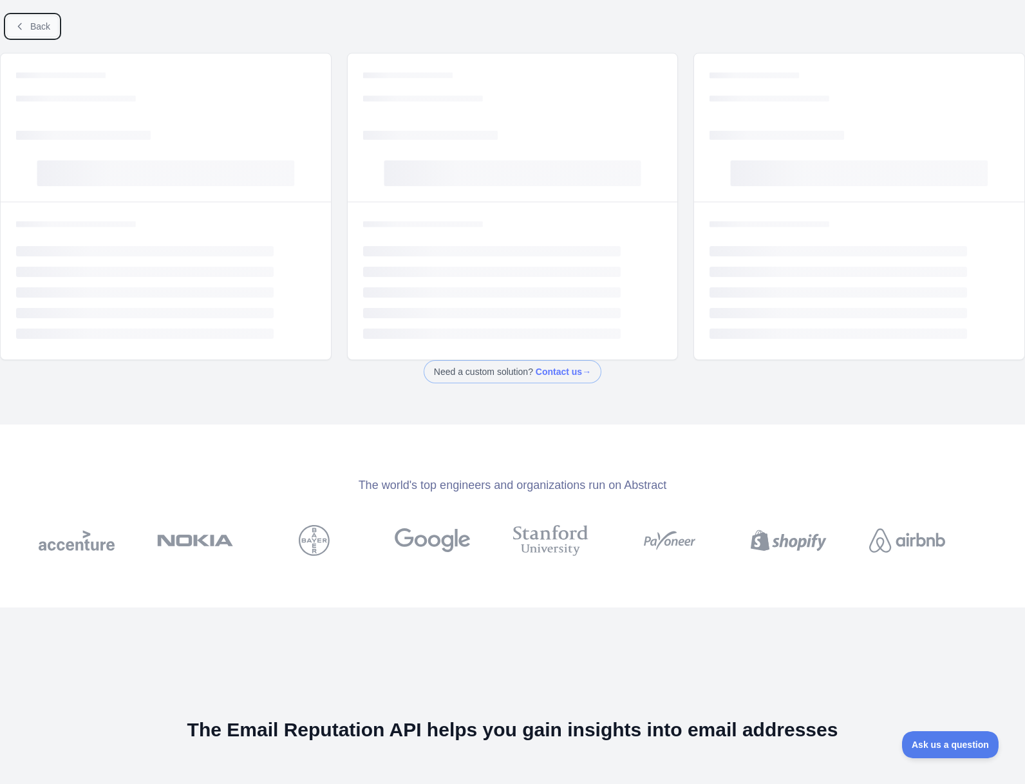
click at [53, 32] on button "Back" at bounding box center [32, 26] width 52 height 22
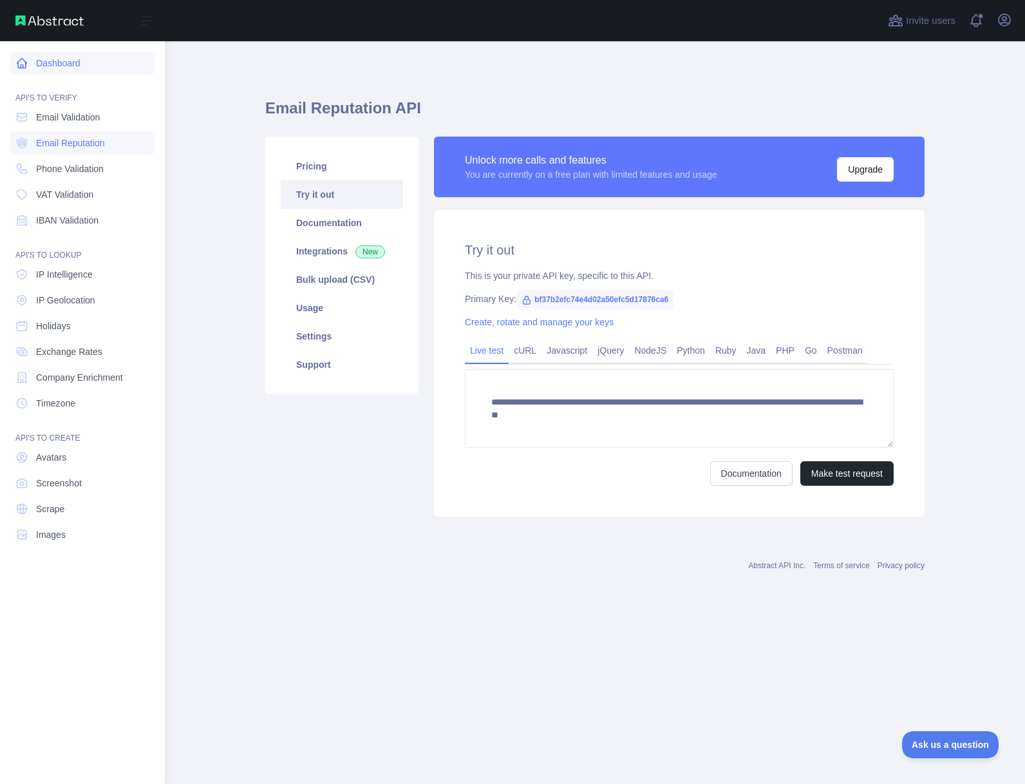
click at [33, 64] on link "Dashboard" at bounding box center [82, 63] width 144 height 23
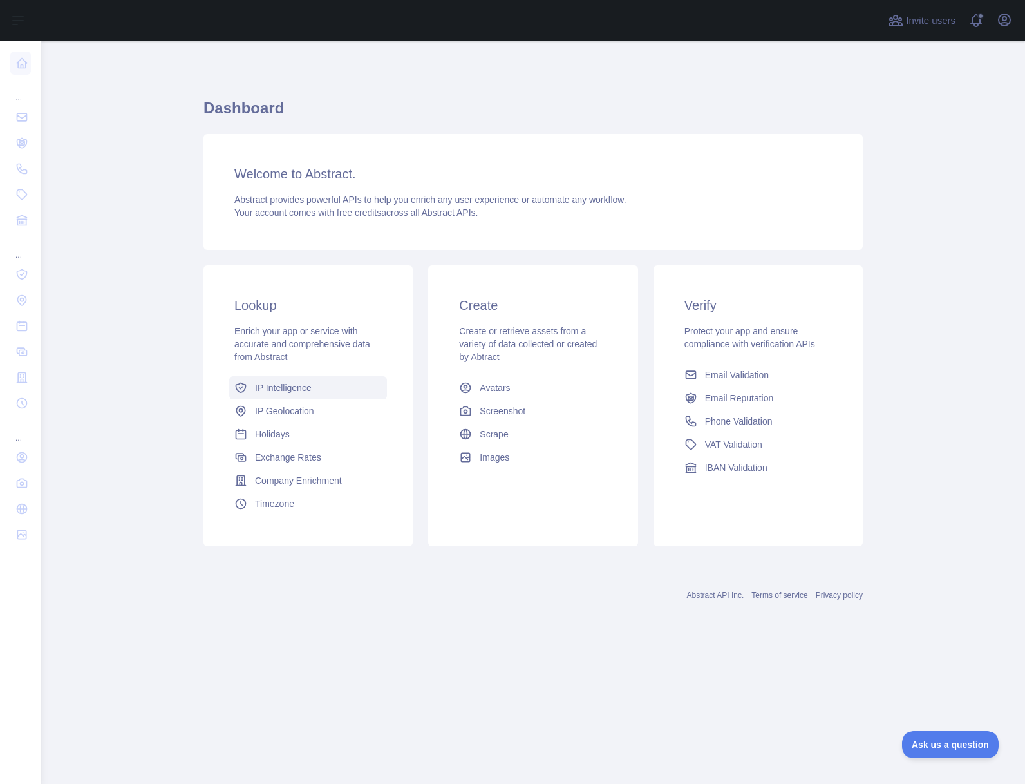
click at [259, 385] on span "IP Intelligence" at bounding box center [283, 387] width 57 height 13
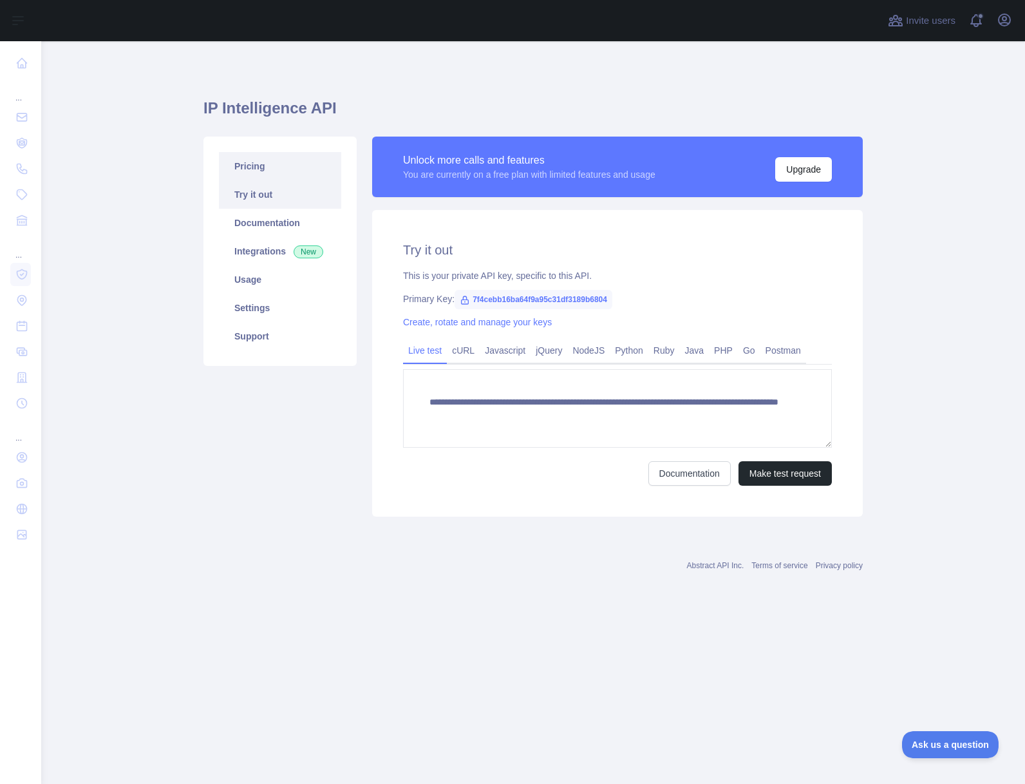
click at [291, 169] on link "Pricing" at bounding box center [280, 166] width 122 height 28
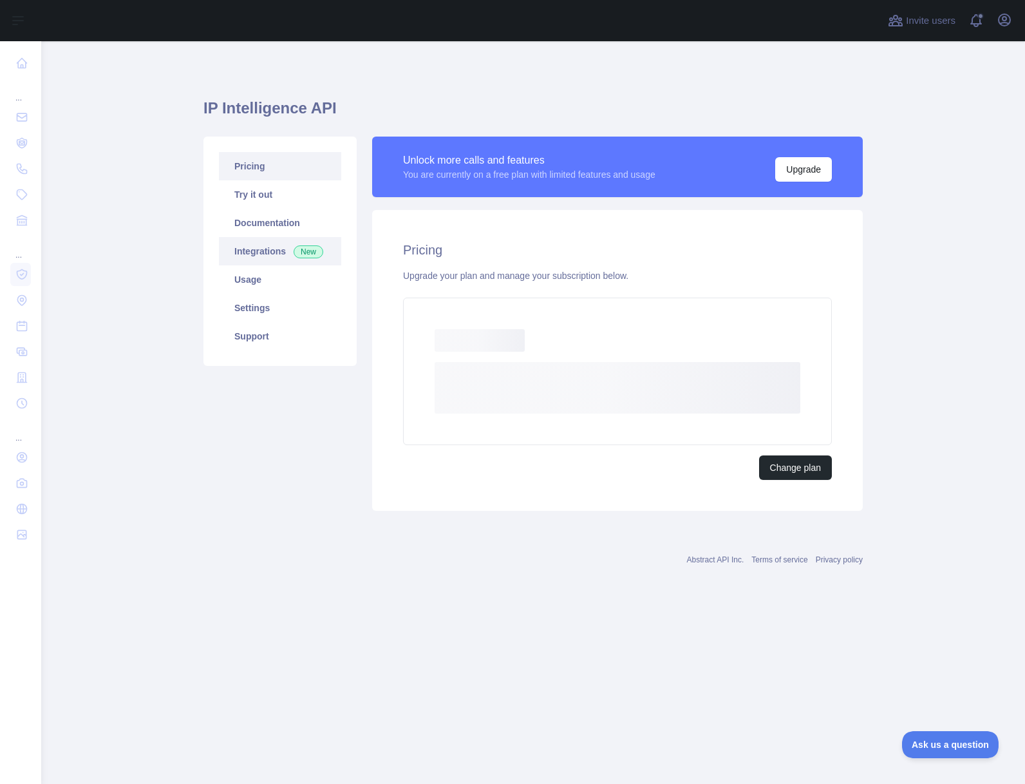
click at [287, 240] on link "Integrations New" at bounding box center [280, 251] width 122 height 28
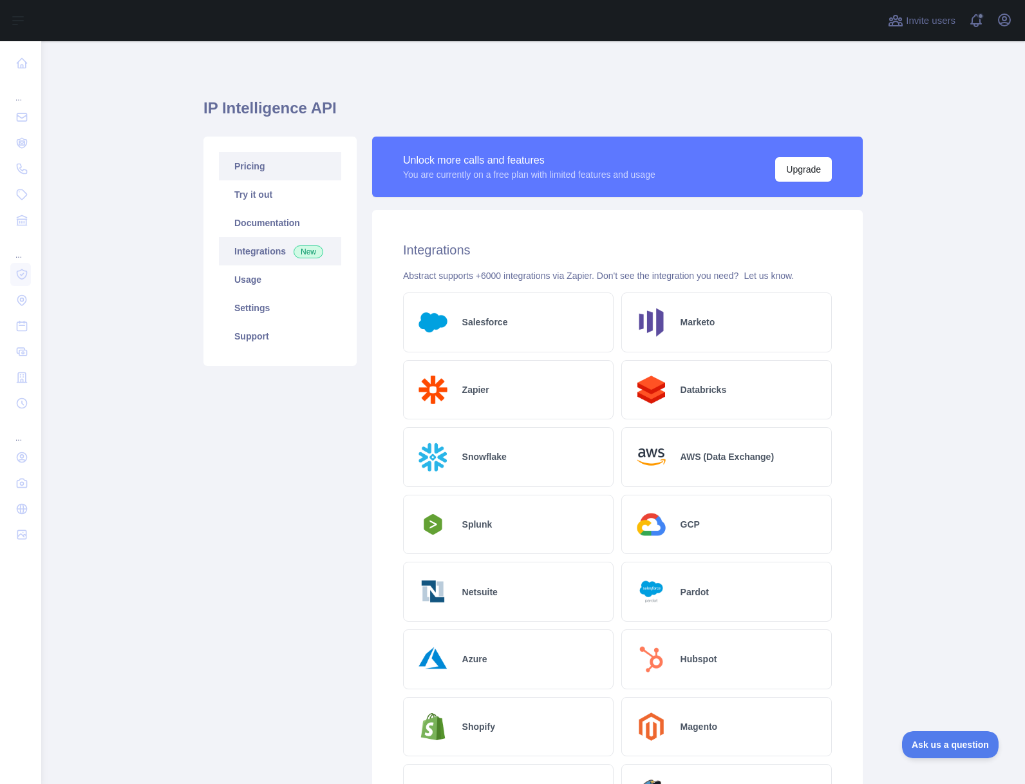
click at [270, 167] on link "Pricing" at bounding box center [280, 166] width 122 height 28
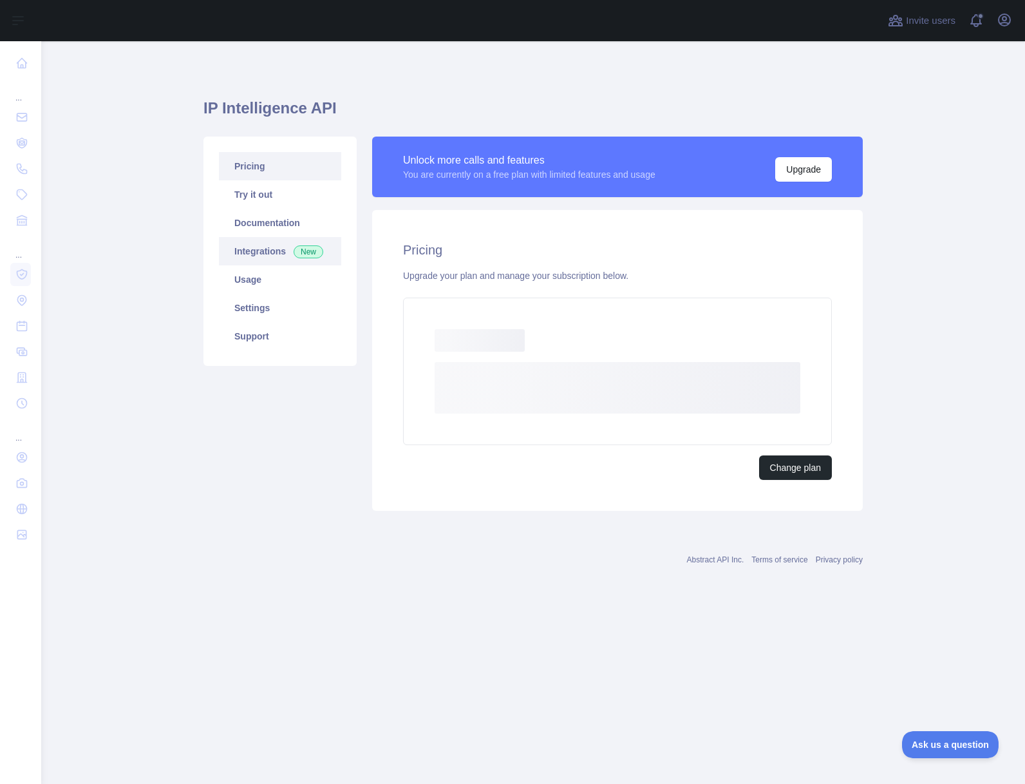
click at [270, 244] on link "Integrations New" at bounding box center [280, 251] width 122 height 28
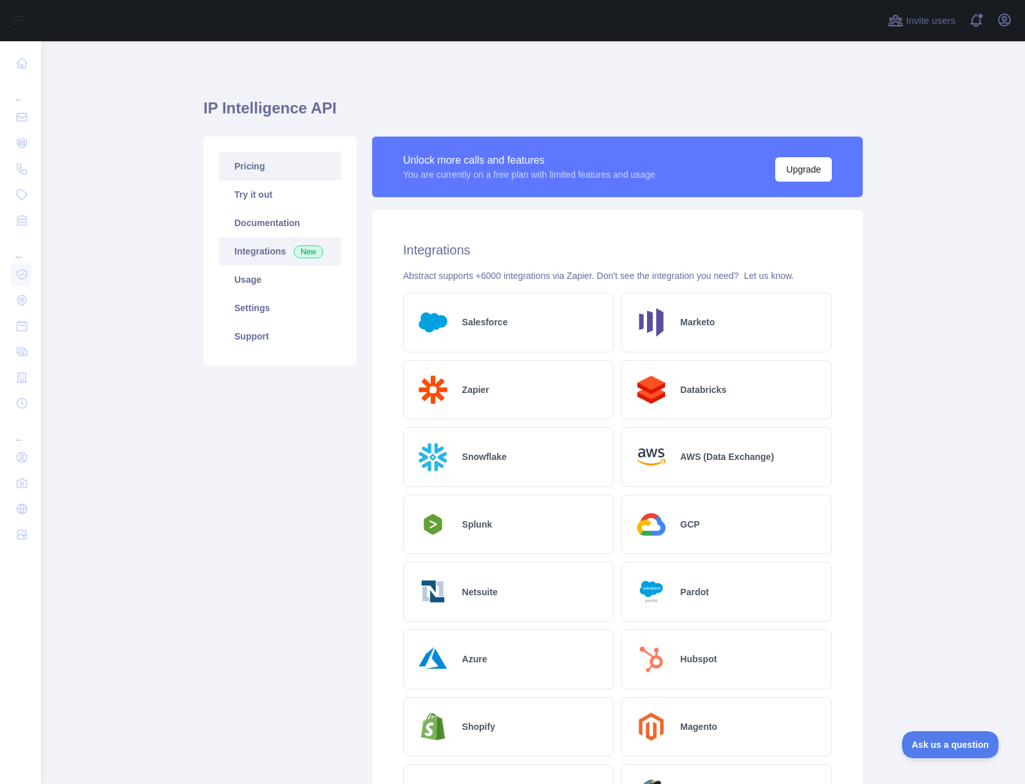
click at [276, 161] on link "Pricing" at bounding box center [280, 166] width 122 height 28
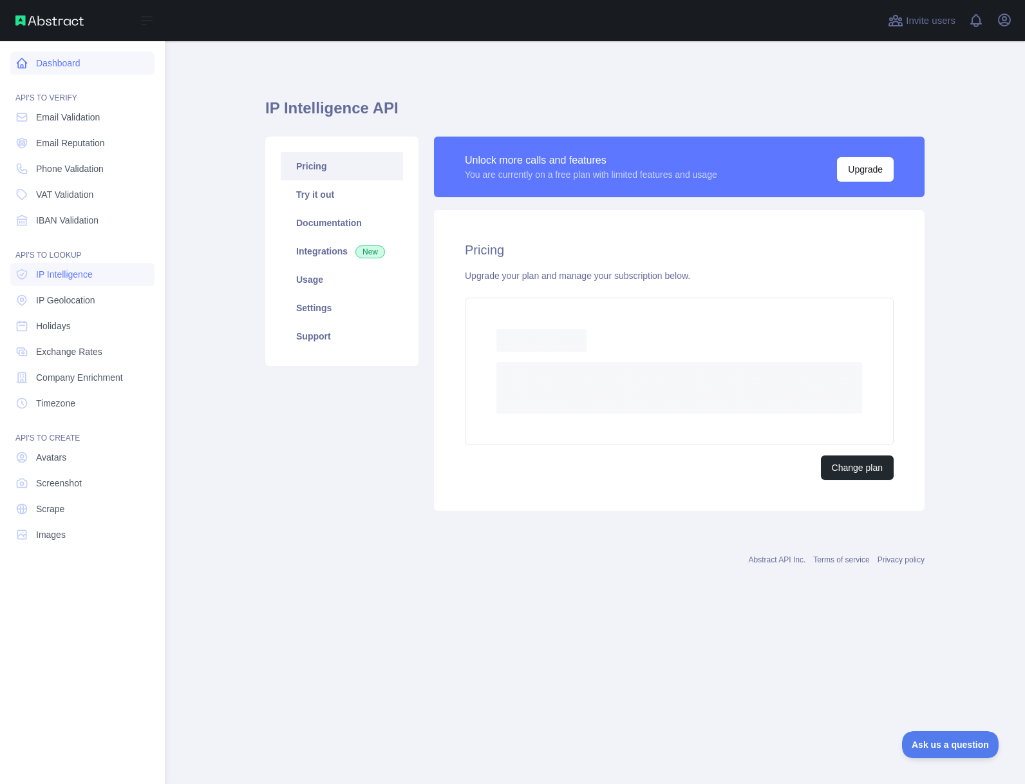
click at [31, 66] on link "Dashboard" at bounding box center [82, 63] width 144 height 23
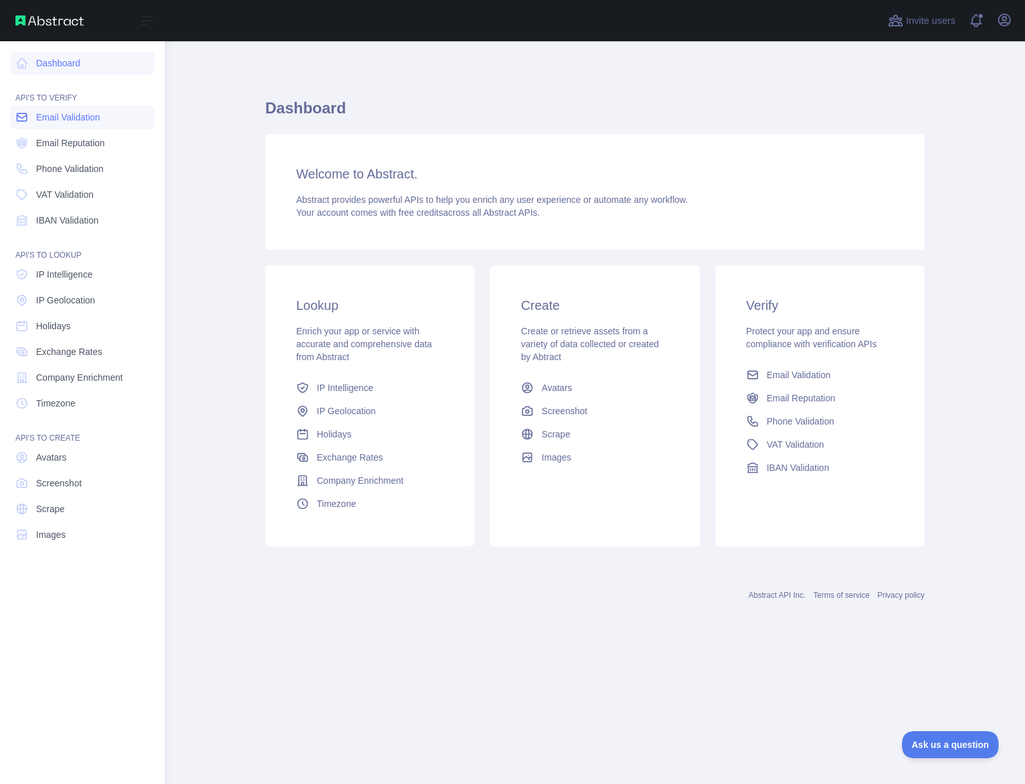
click at [50, 116] on span "Email Validation" at bounding box center [68, 117] width 64 height 13
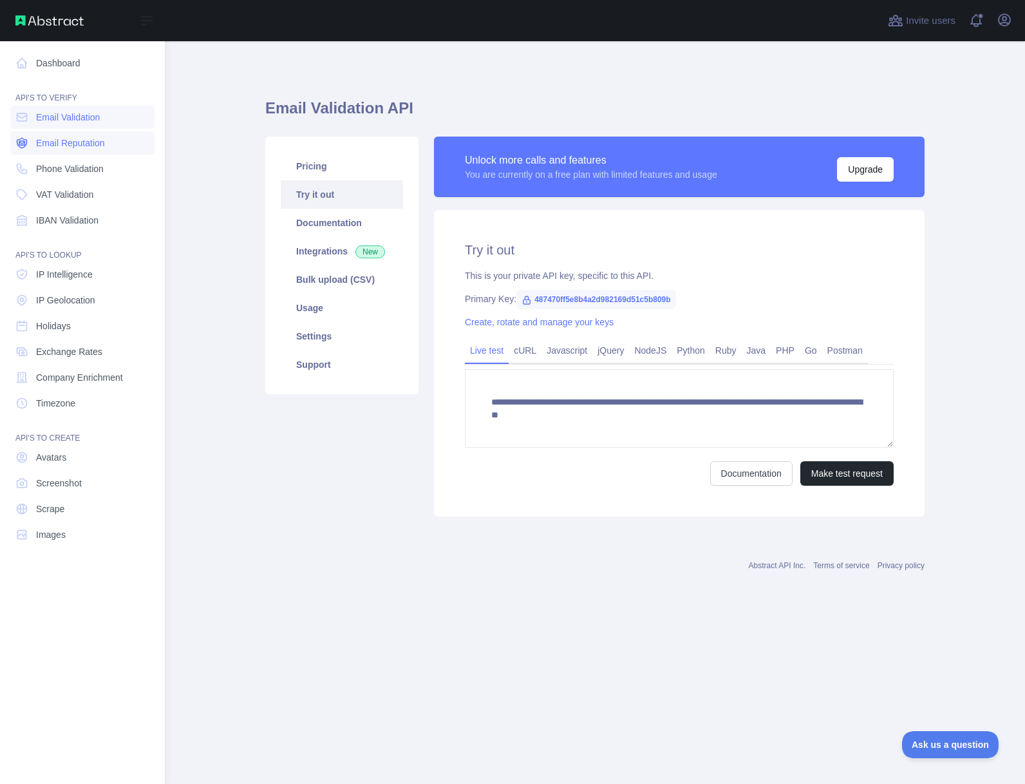
click at [50, 147] on span "Email Reputation" at bounding box center [70, 143] width 69 height 13
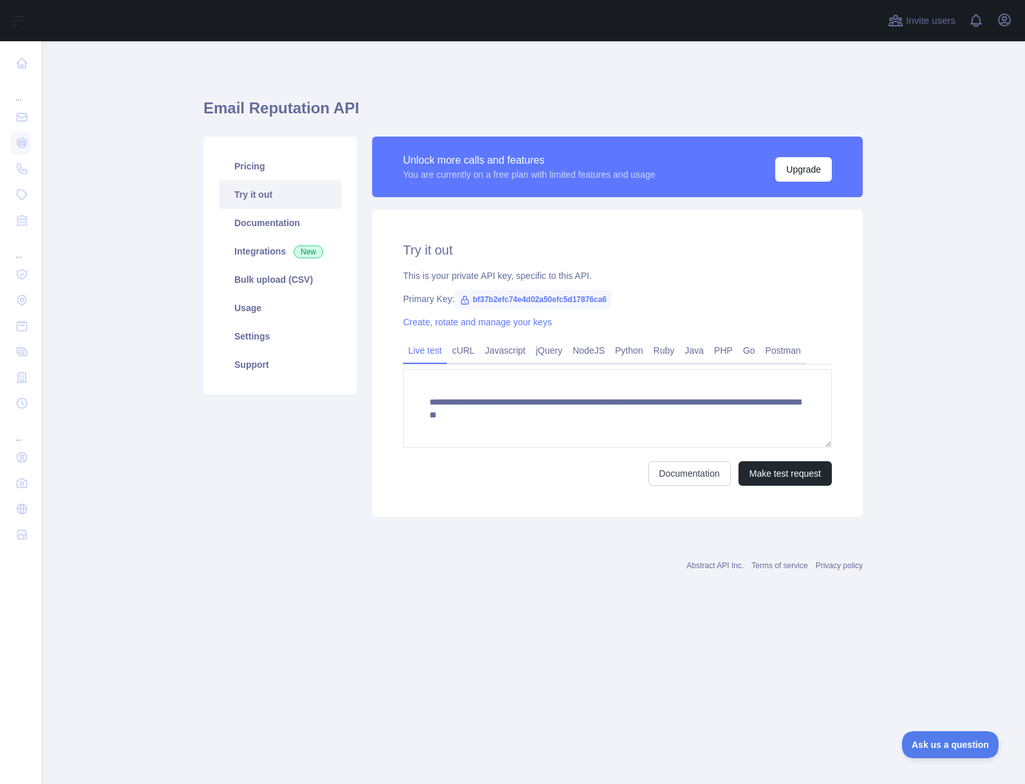
click at [597, 662] on main "**********" at bounding box center [533, 412] width 984 height 743
